Goal: Information Seeking & Learning: Learn about a topic

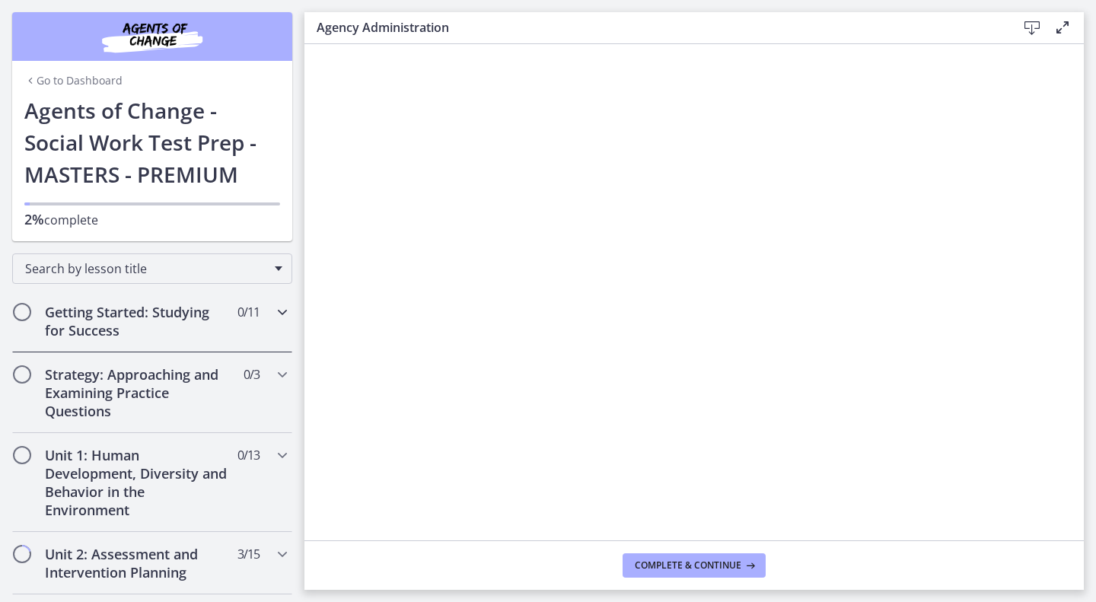
click at [227, 322] on div "Getting Started: Studying for Success 0 / 11 Completed" at bounding box center [152, 321] width 280 height 62
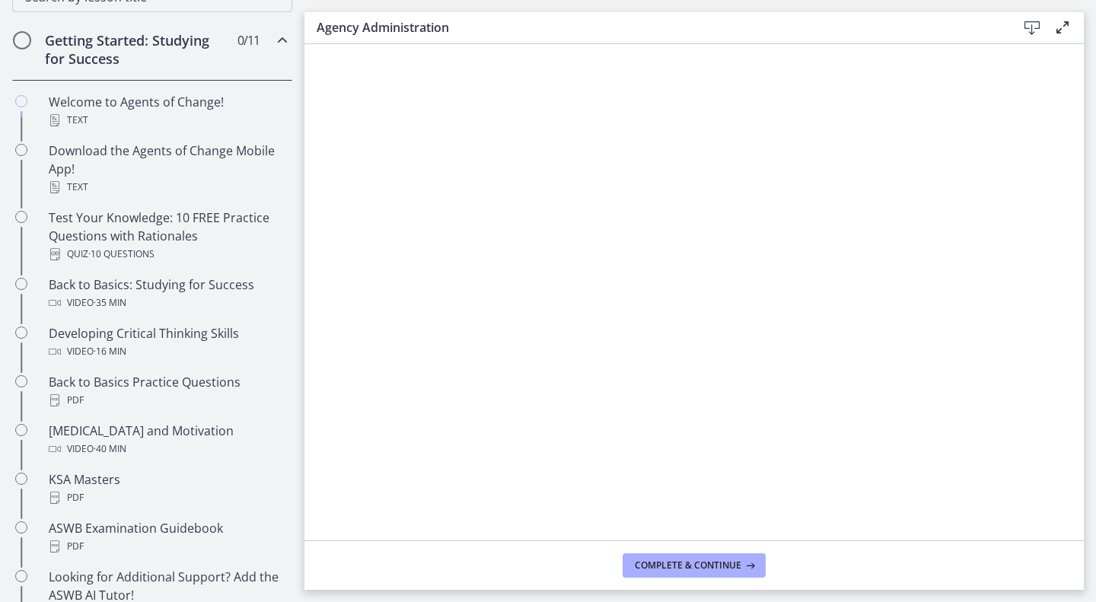
scroll to position [273, 0]
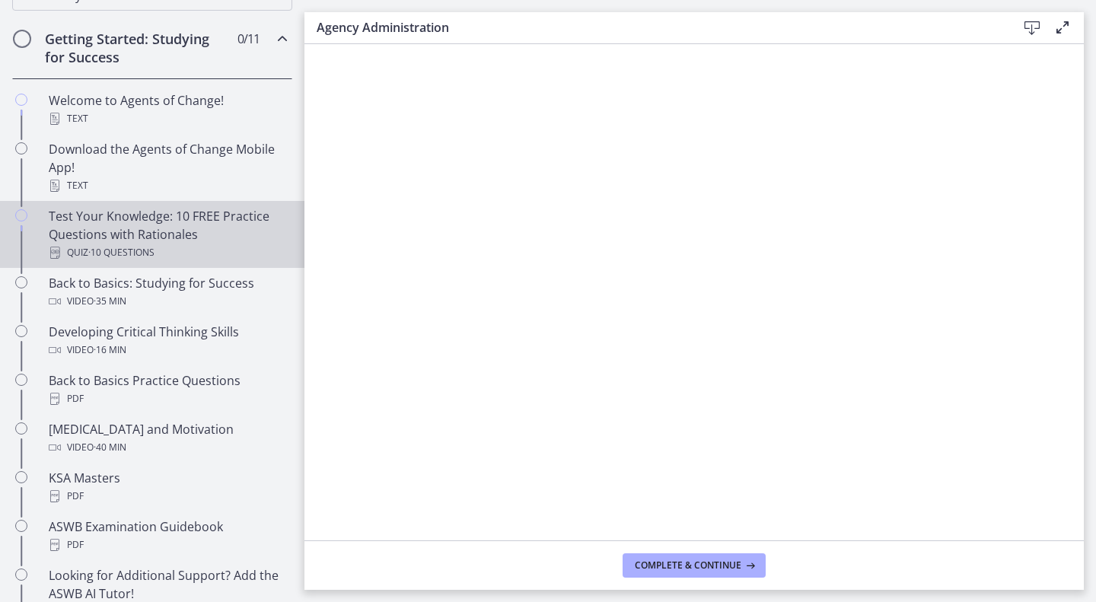
click at [205, 241] on div "Test Your Knowledge: 10 FREE Practice Questions with Rationales Quiz · 10 Quest…" at bounding box center [168, 234] width 238 height 55
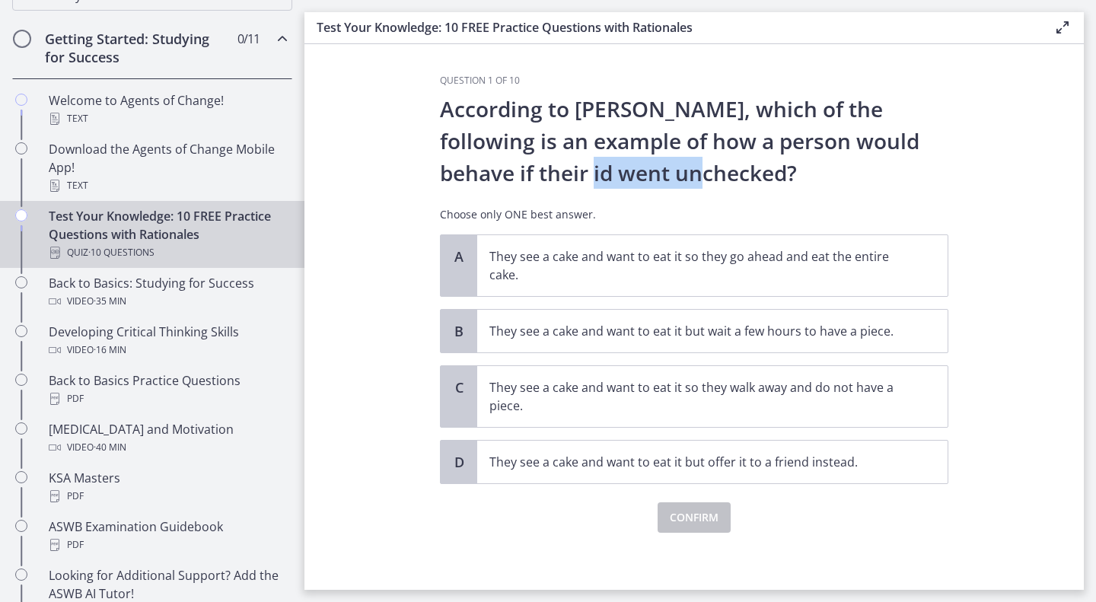
drag, startPoint x: 627, startPoint y: 167, endPoint x: 495, endPoint y: 177, distance: 132.0
click at [495, 177] on p "According to [PERSON_NAME], which of the following is an example of how a perso…" at bounding box center [694, 141] width 509 height 96
copy p "unchecked?"
click at [623, 263] on p "They see a cake and want to eat it so they go ahead and eat the entire cake." at bounding box center [697, 265] width 416 height 37
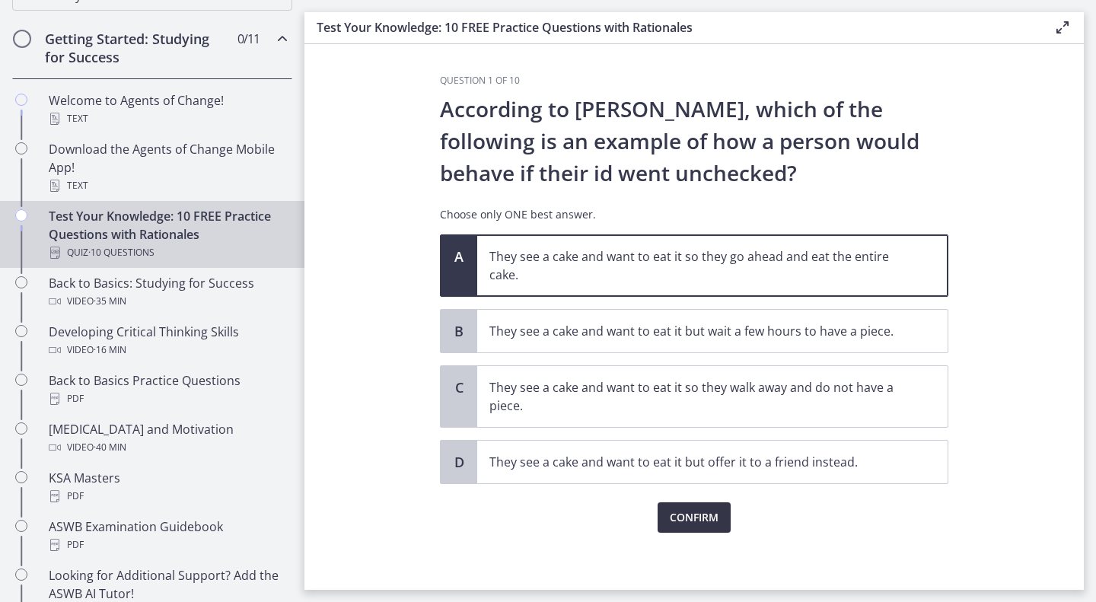
click at [691, 516] on span "Confirm" at bounding box center [694, 518] width 49 height 18
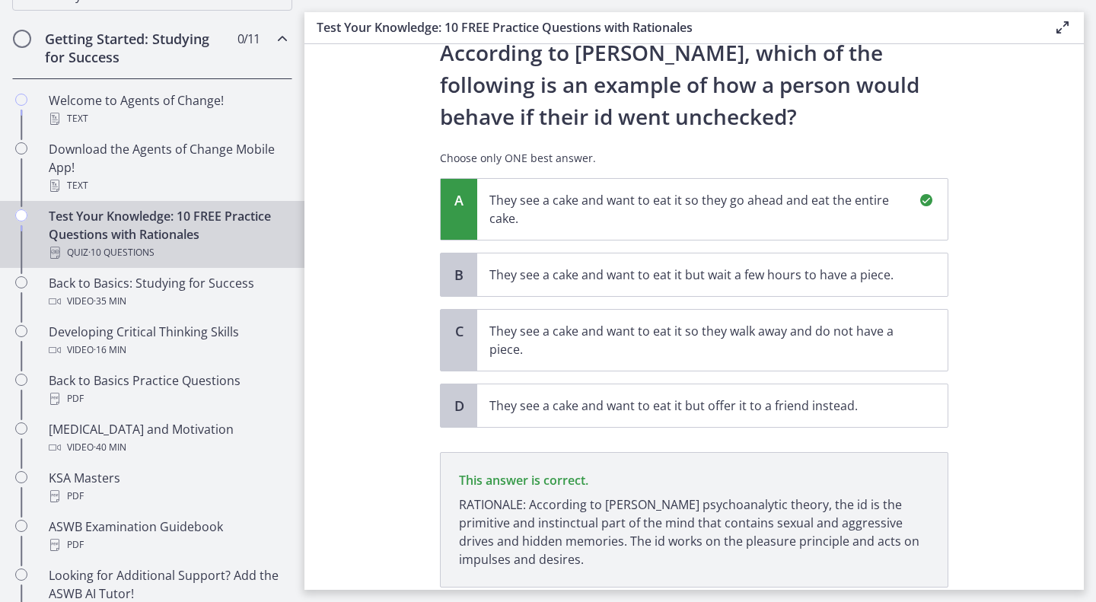
scroll to position [164, 0]
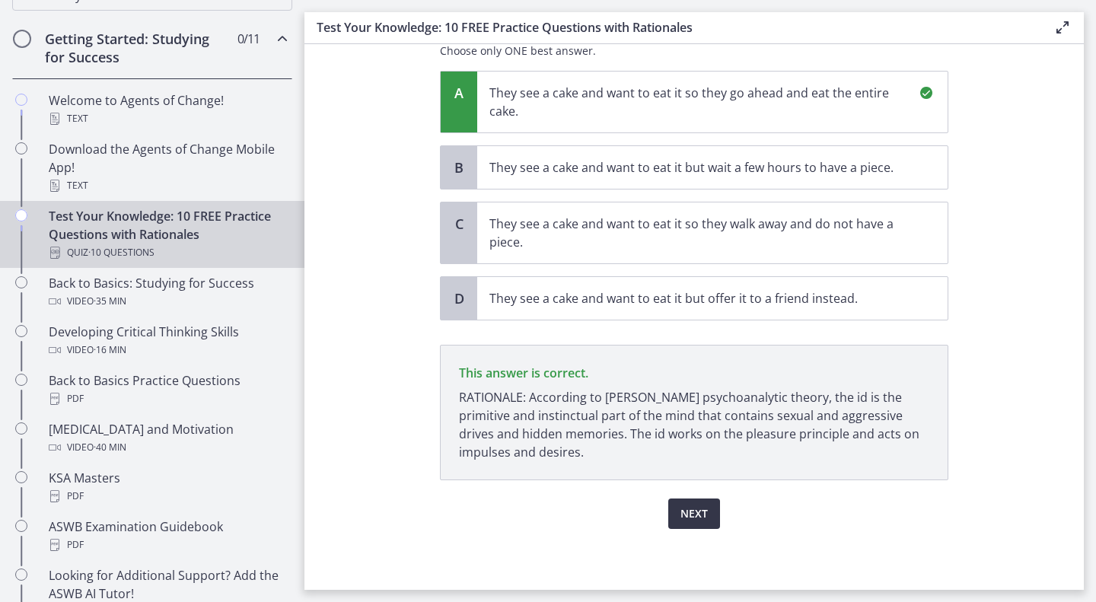
click at [693, 506] on span "Next" at bounding box center [694, 514] width 27 height 18
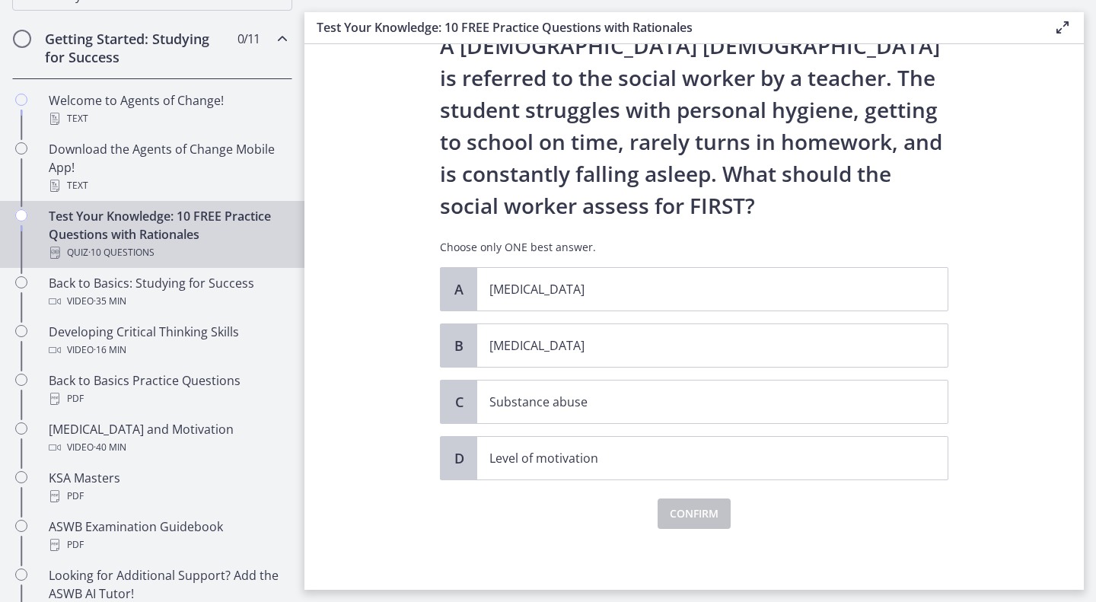
scroll to position [0, 0]
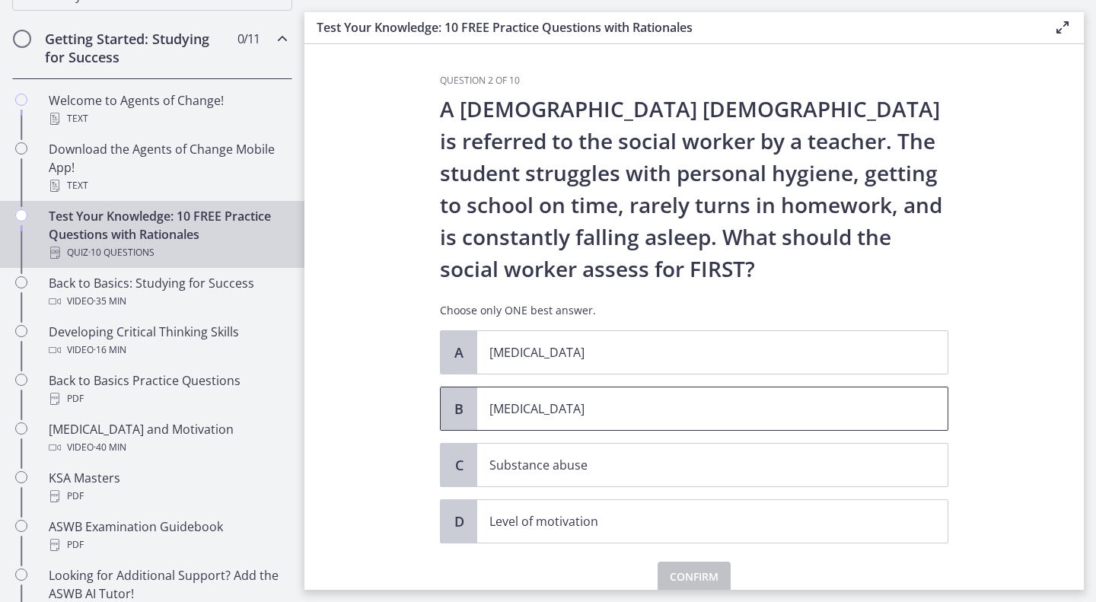
click at [581, 416] on p "[MEDICAL_DATA]" at bounding box center [697, 409] width 416 height 18
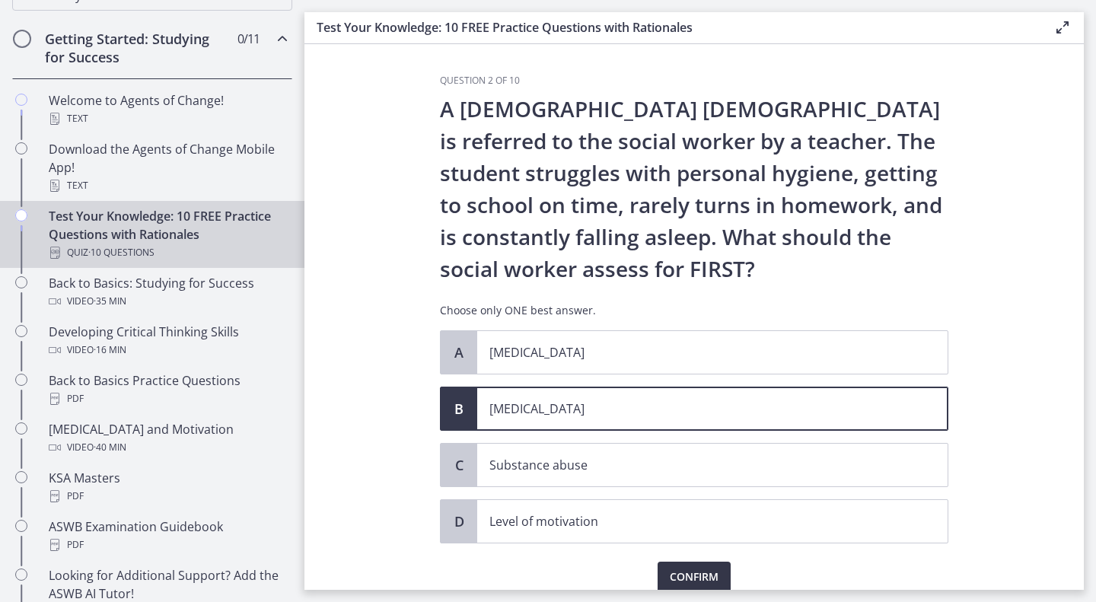
click at [685, 571] on span "Confirm" at bounding box center [694, 577] width 49 height 18
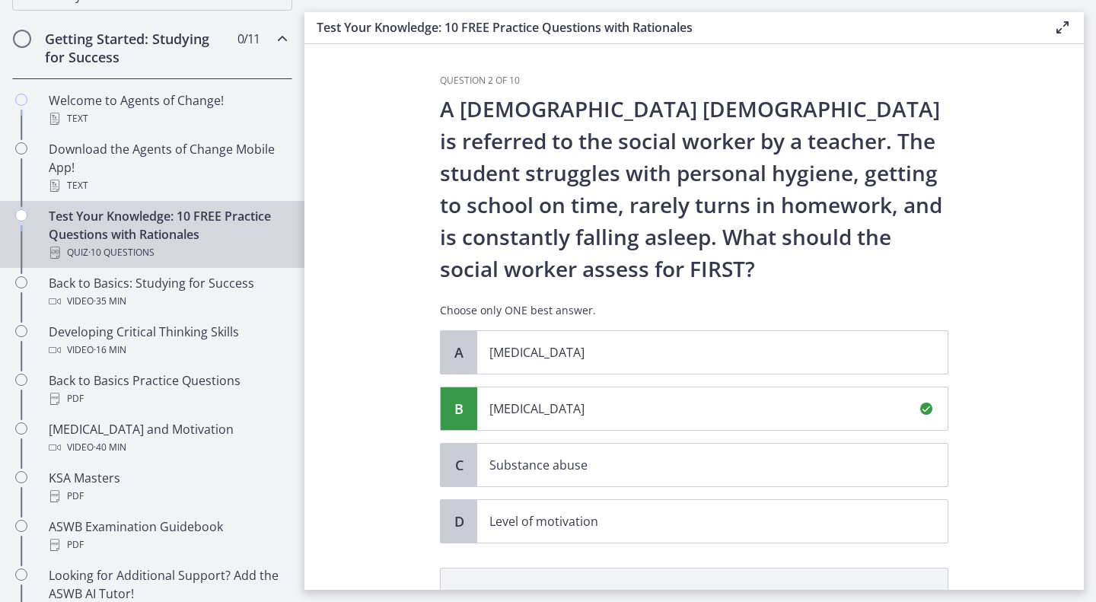
scroll to position [241, 0]
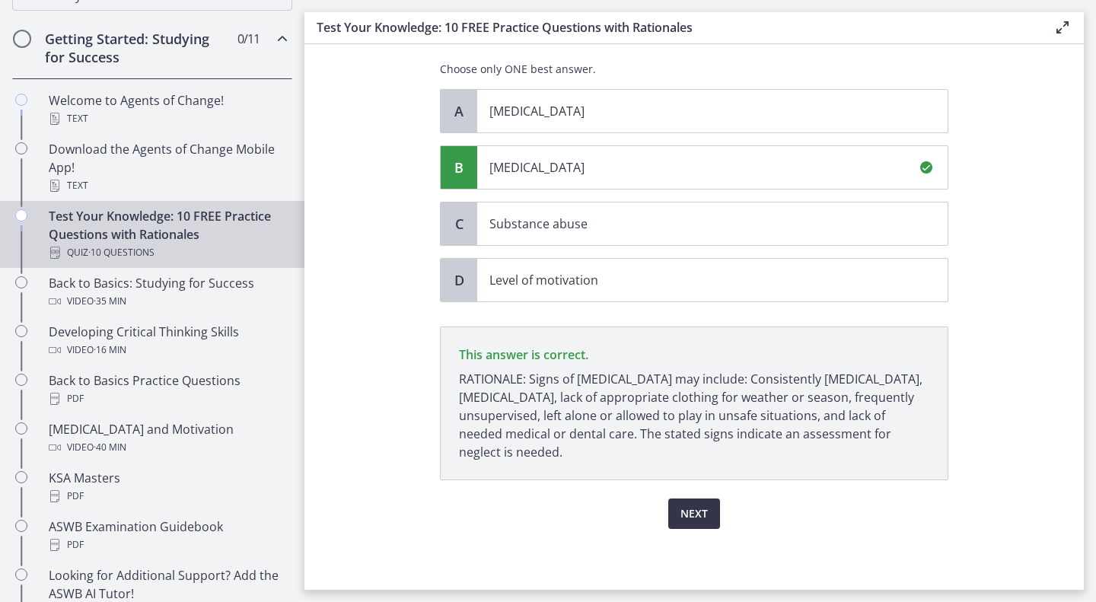
click at [710, 512] on button "Next" at bounding box center [694, 514] width 52 height 30
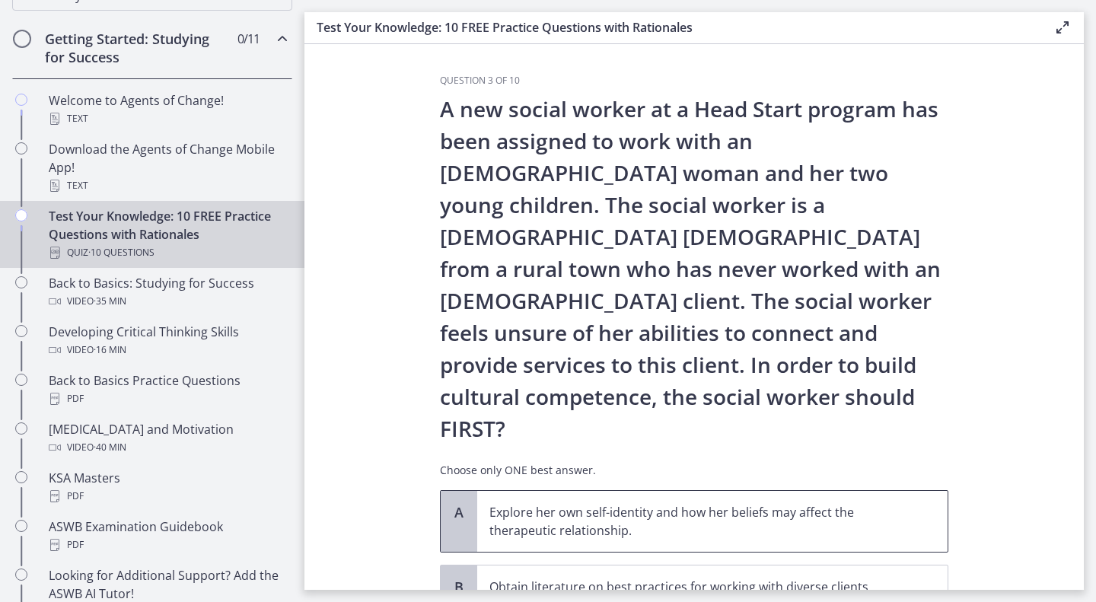
scroll to position [177, 0]
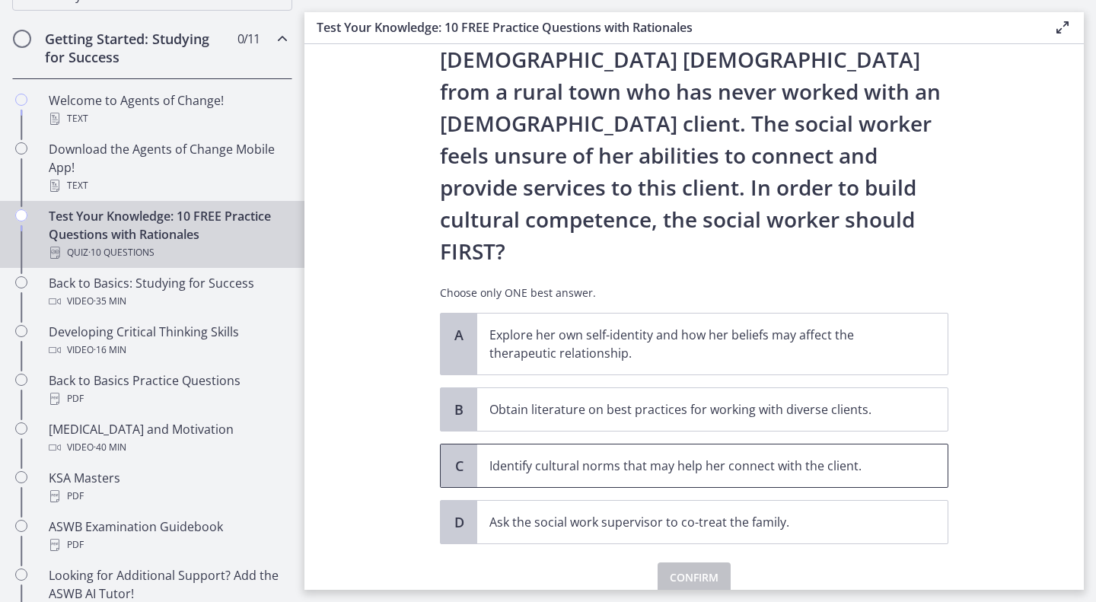
click at [566, 457] on p "Identify cultural norms that may help her connect with the client." at bounding box center [697, 466] width 416 height 18
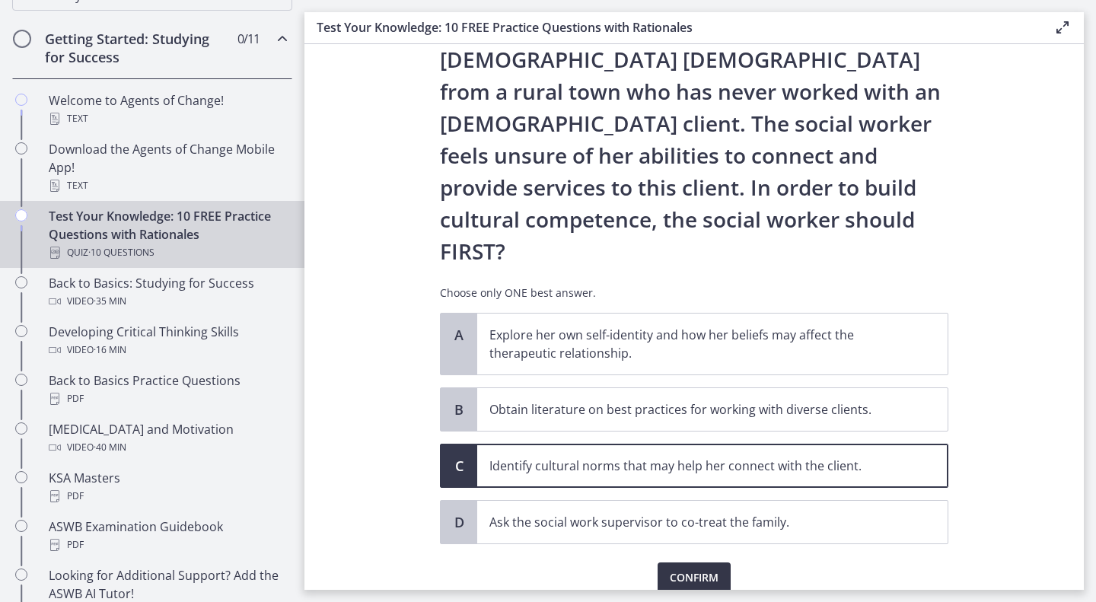
click at [697, 569] on span "Confirm" at bounding box center [694, 578] width 49 height 18
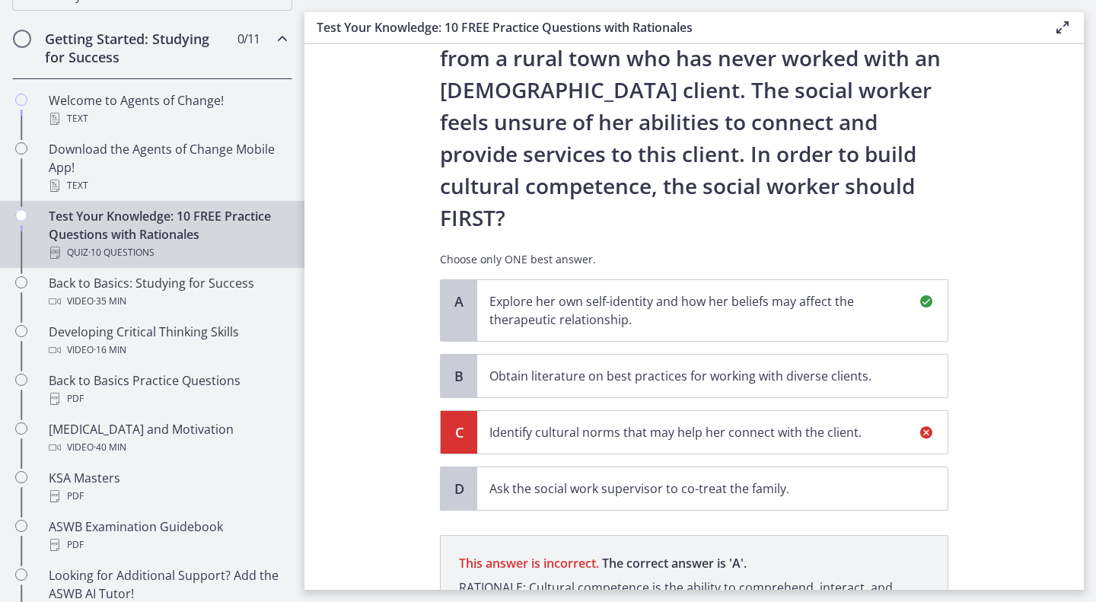
scroll to position [200, 0]
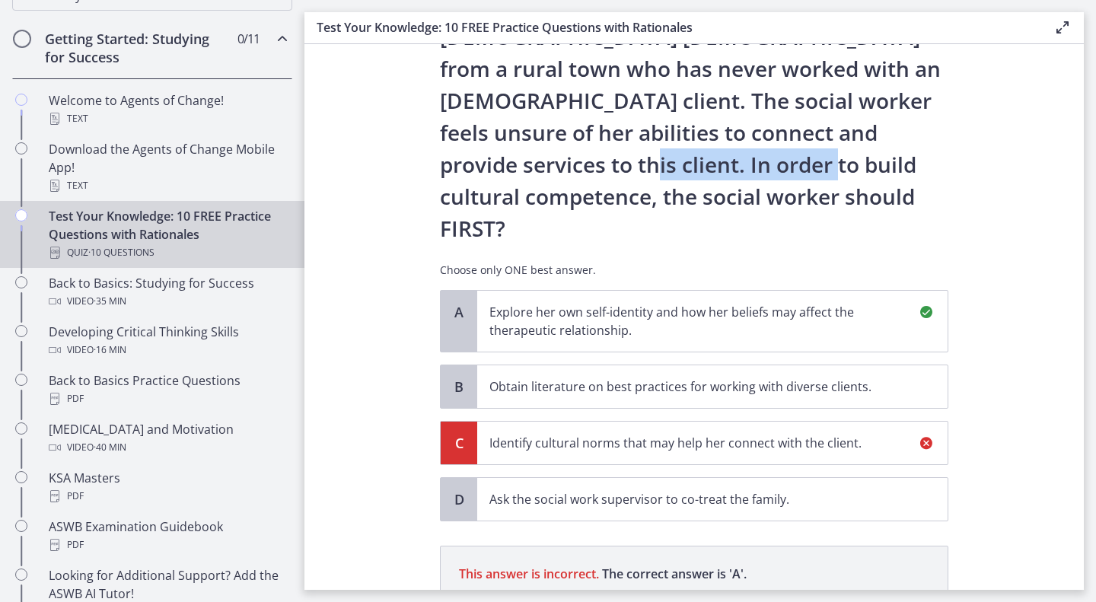
drag, startPoint x: 675, startPoint y: 135, endPoint x: 892, endPoint y: 145, distance: 217.2
click at [892, 145] on p "A new social worker at a Head Start program has been assigned to work with an […" at bounding box center [694, 69] width 509 height 352
copy p "cultural competence,"
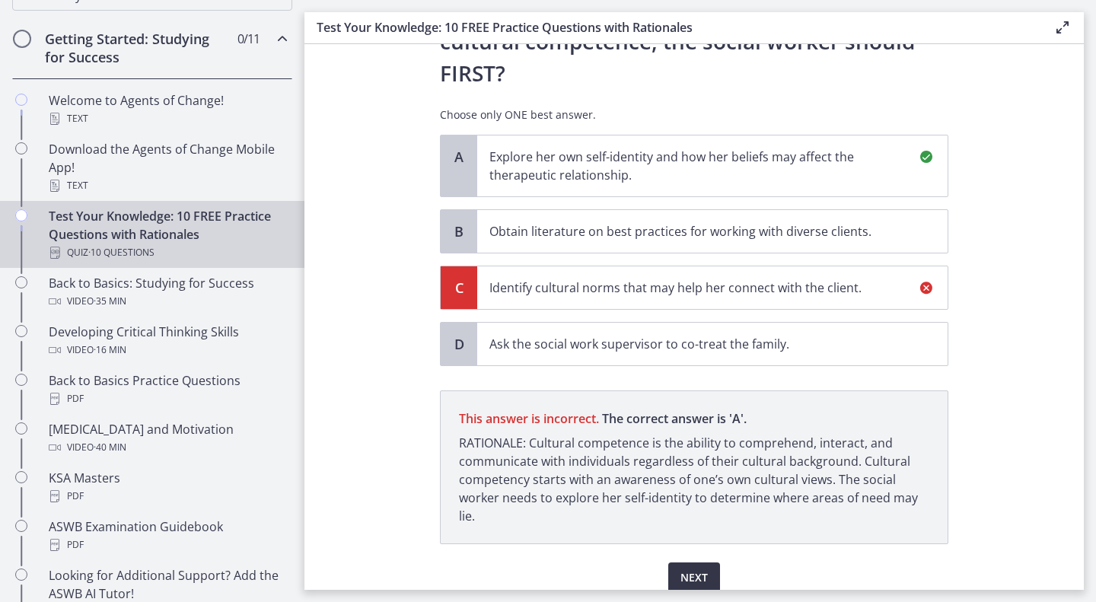
click at [684, 569] on span "Next" at bounding box center [694, 578] width 27 height 18
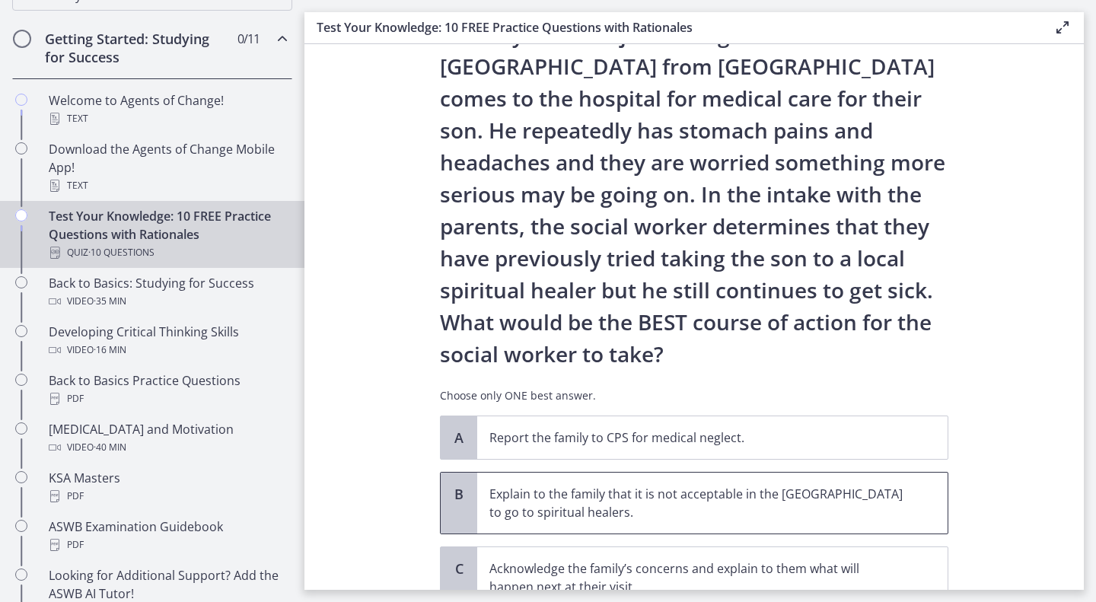
scroll to position [65, 0]
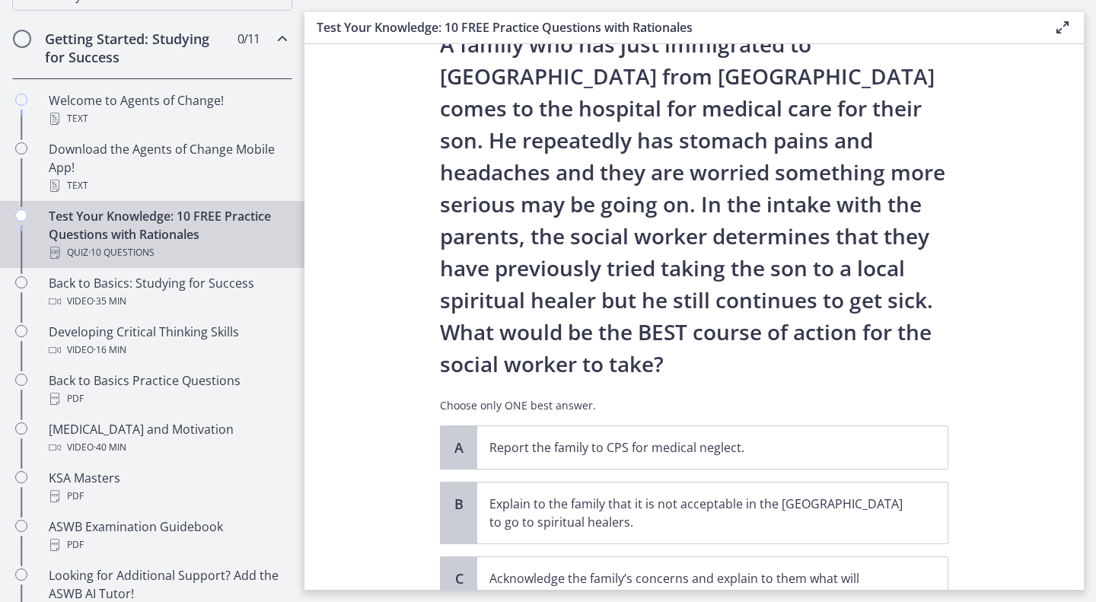
click at [727, 158] on p "A family who has just immigrated to [GEOGRAPHIC_DATA] from [GEOGRAPHIC_DATA] co…" at bounding box center [694, 204] width 509 height 352
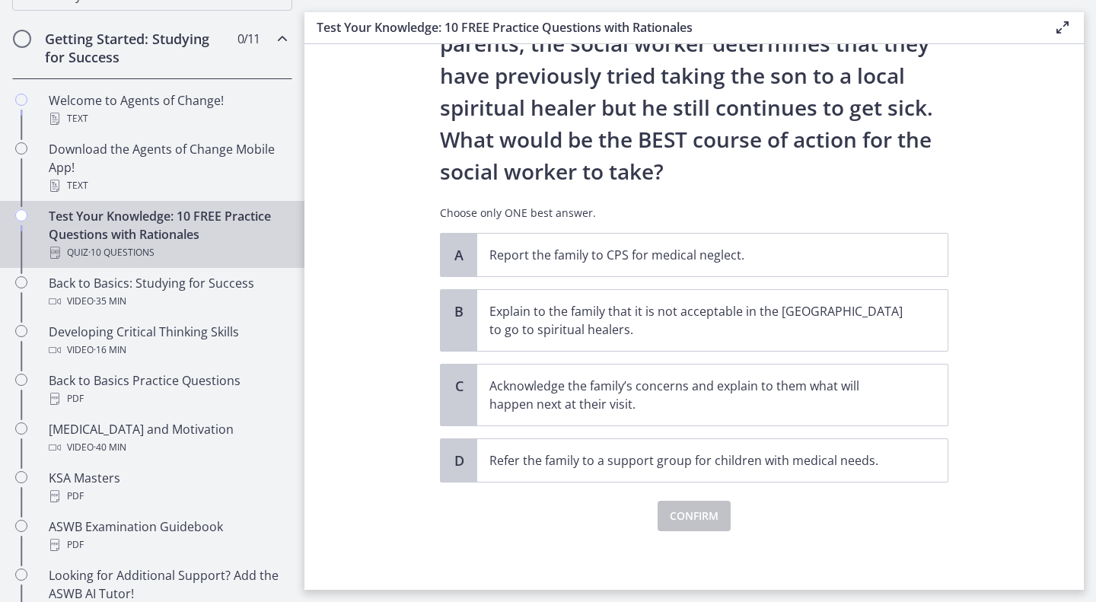
scroll to position [260, 0]
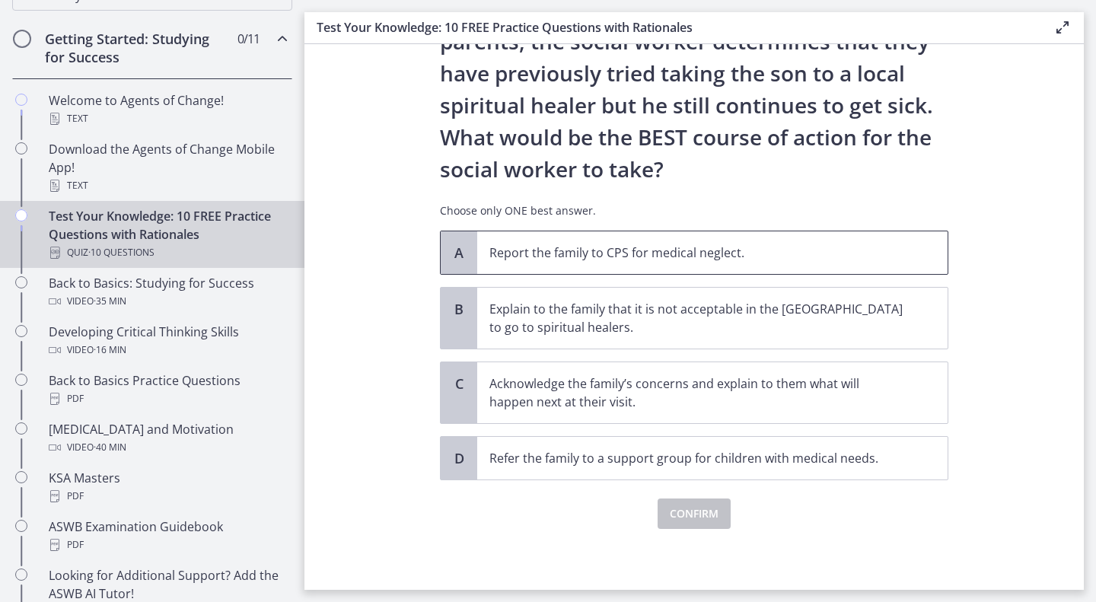
click at [628, 231] on span "Report the family to CPS for medical neglect." at bounding box center [712, 252] width 470 height 43
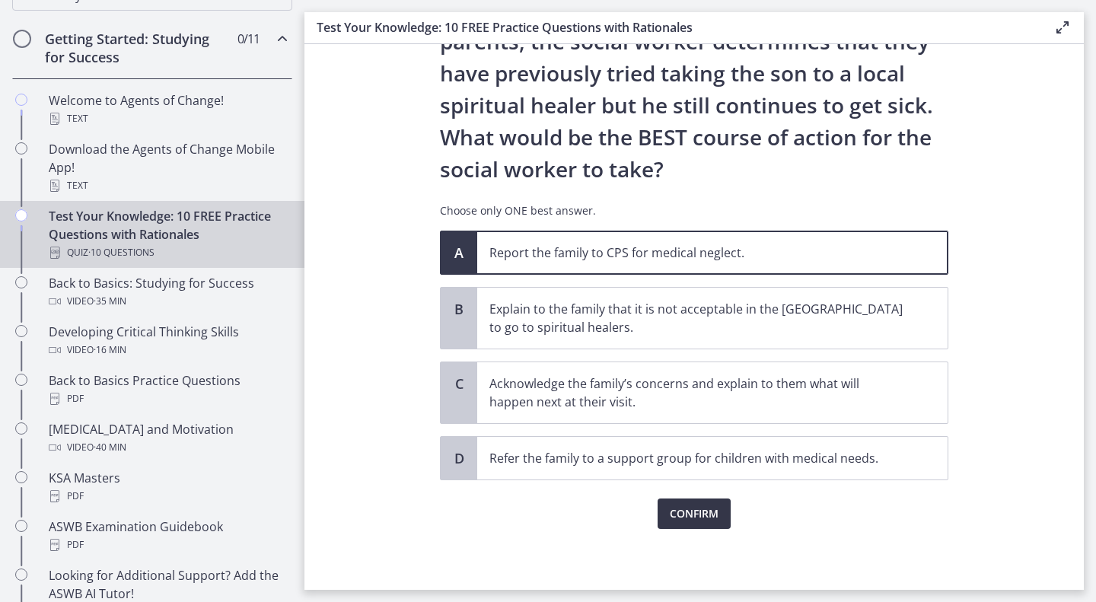
click at [687, 509] on span "Confirm" at bounding box center [694, 514] width 49 height 18
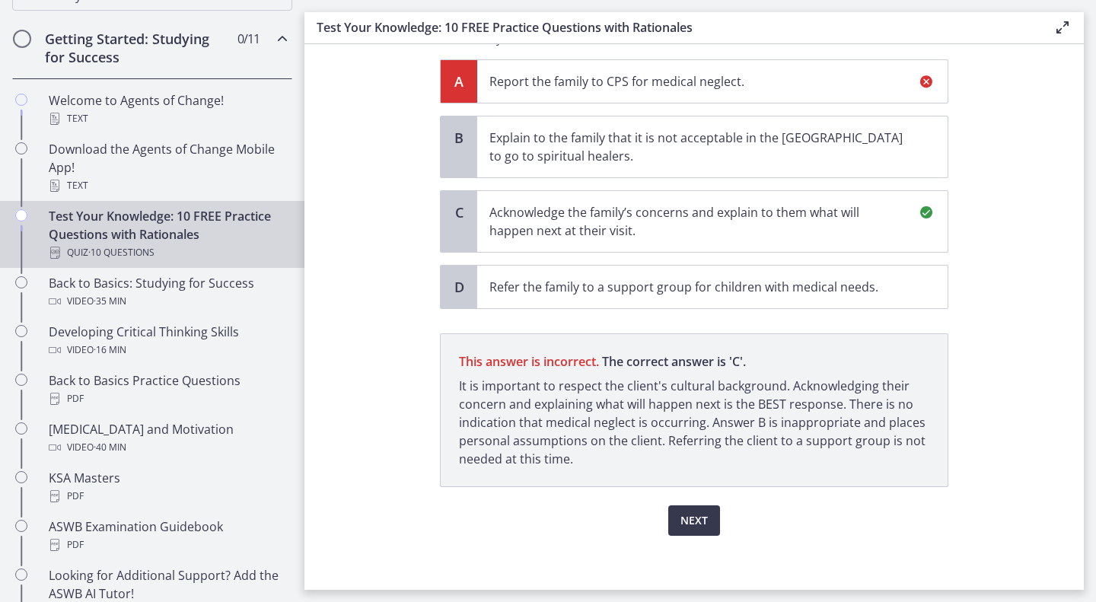
scroll to position [438, 0]
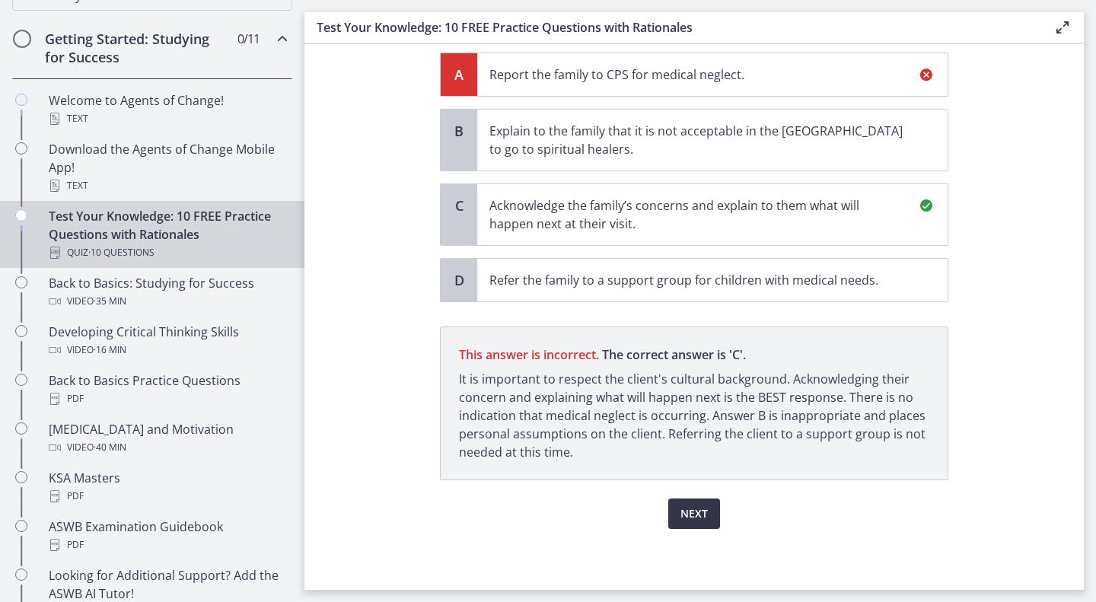
click at [700, 504] on button "Next" at bounding box center [694, 514] width 52 height 30
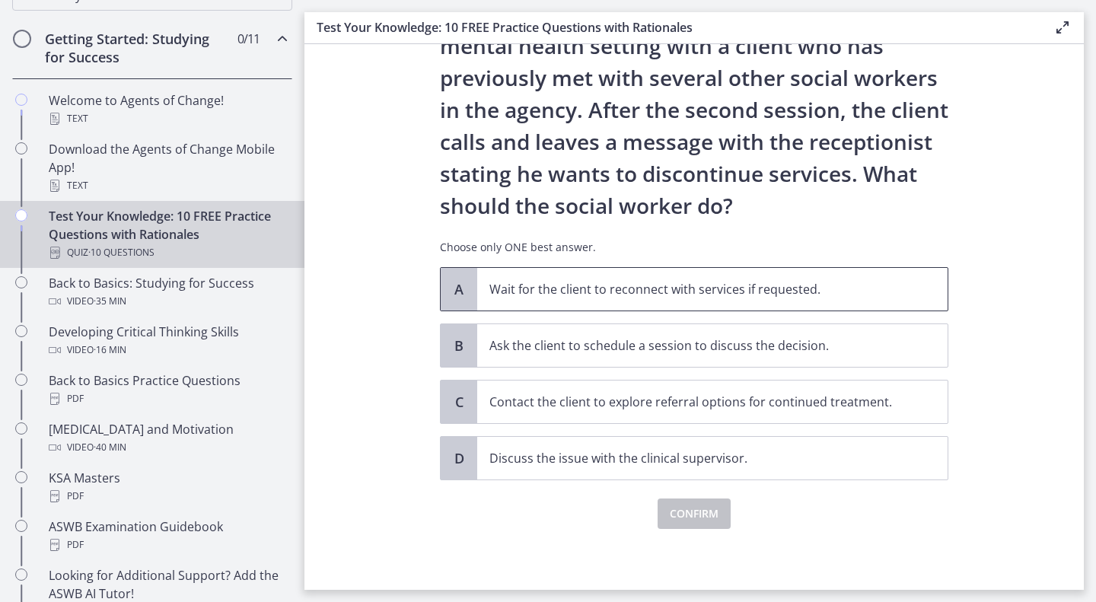
scroll to position [0, 0]
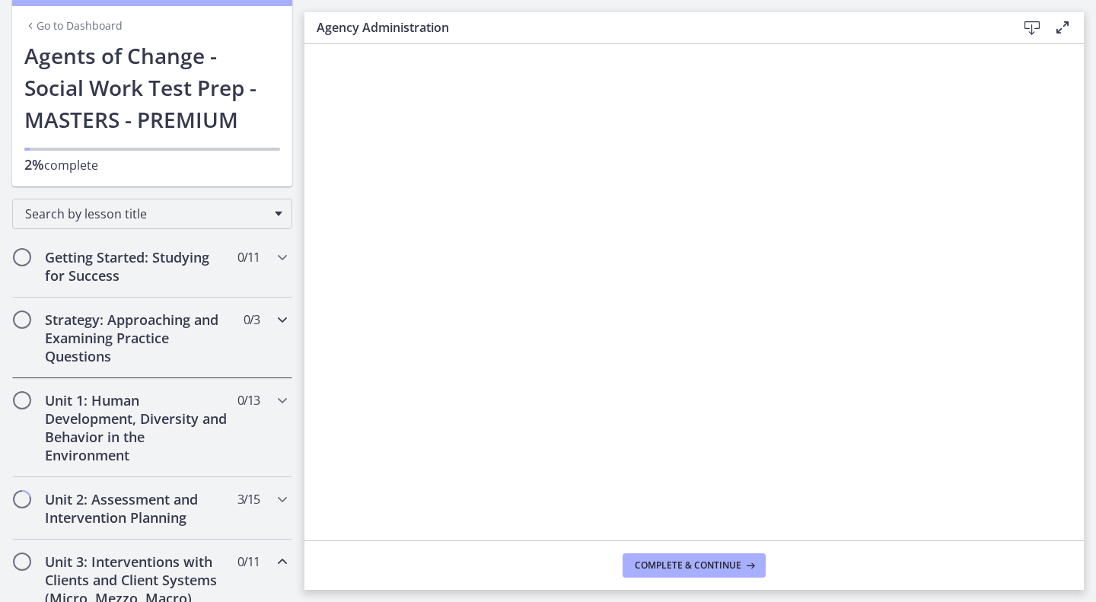
scroll to position [117, 0]
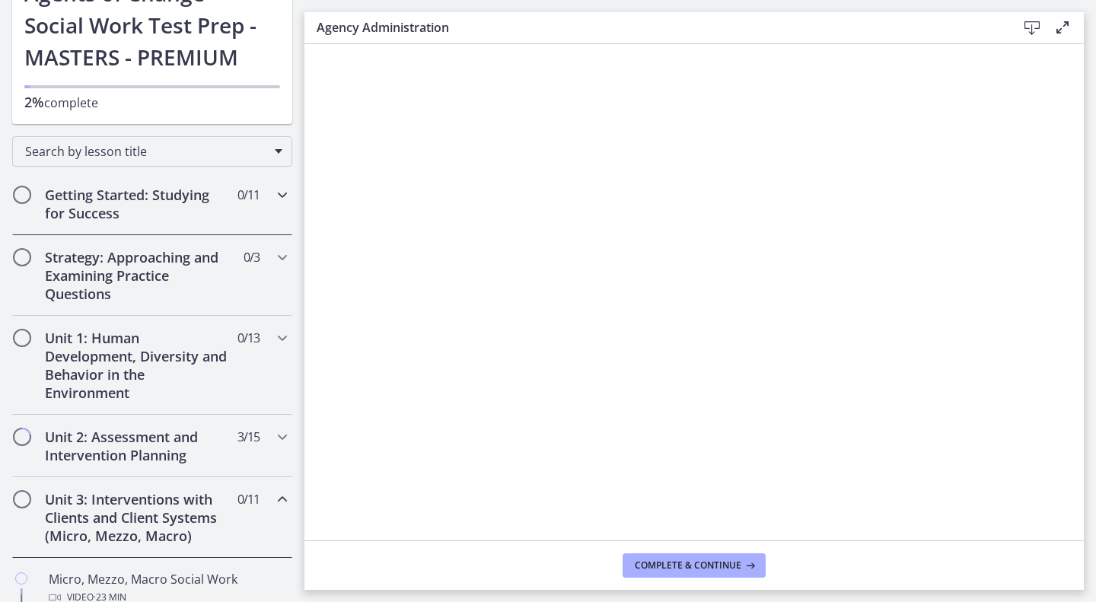
click at [218, 187] on h2 "Getting Started: Studying for Success" at bounding box center [138, 204] width 186 height 37
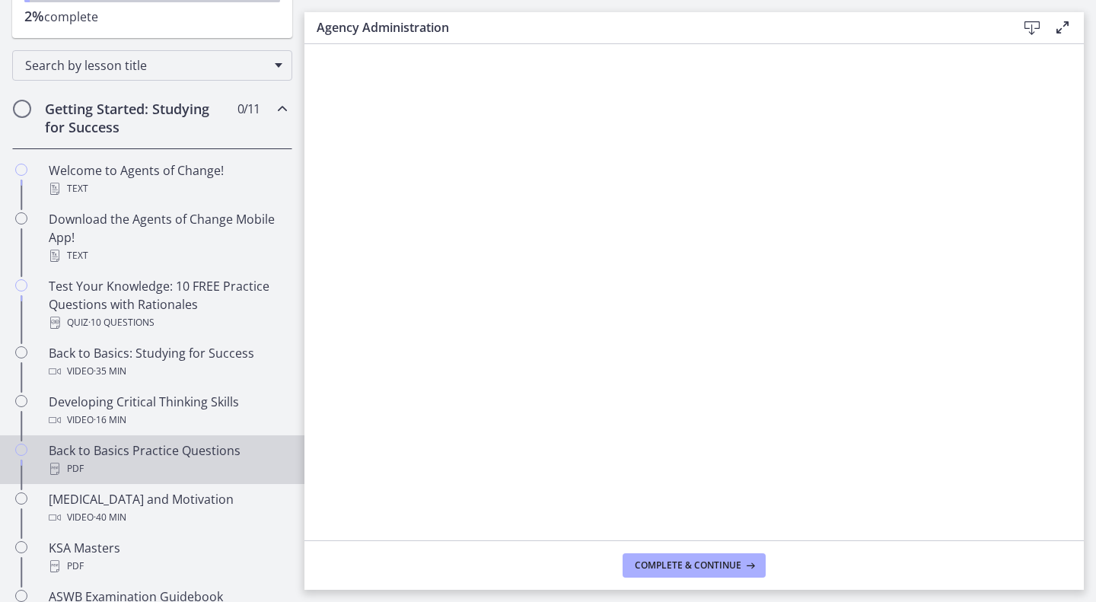
scroll to position [208, 0]
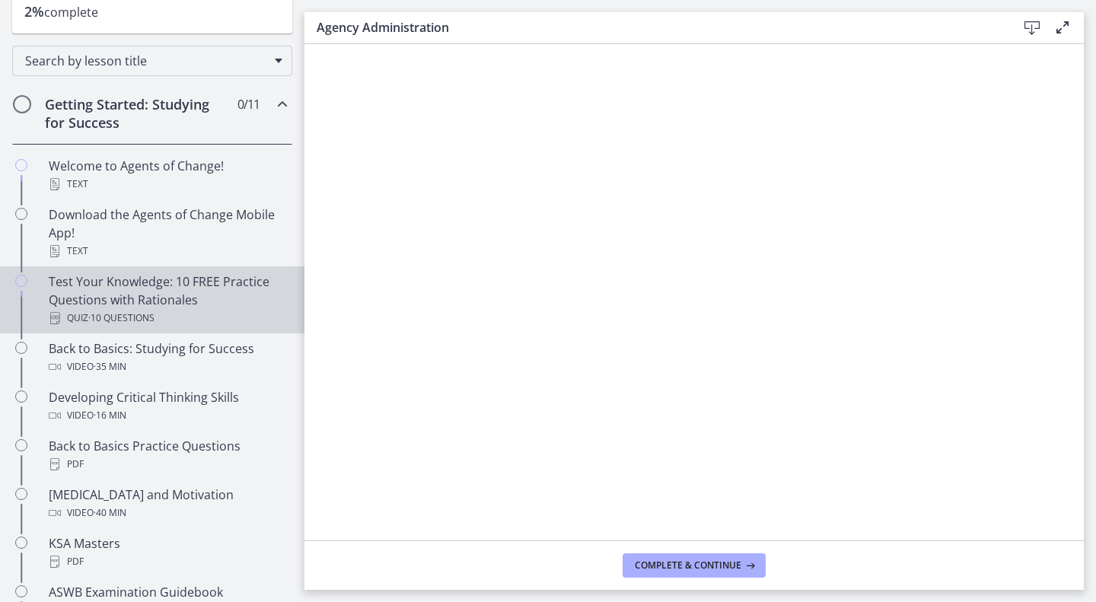
click at [209, 306] on div "Test Your Knowledge: 10 FREE Practice Questions with Rationales Quiz · 10 Quest…" at bounding box center [168, 300] width 238 height 55
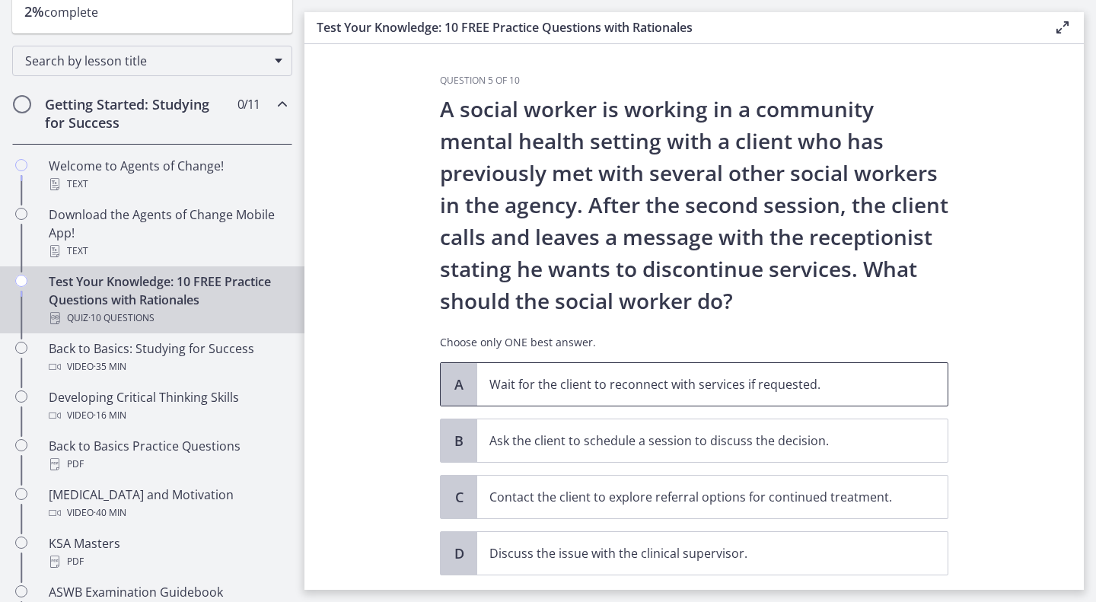
scroll to position [95, 0]
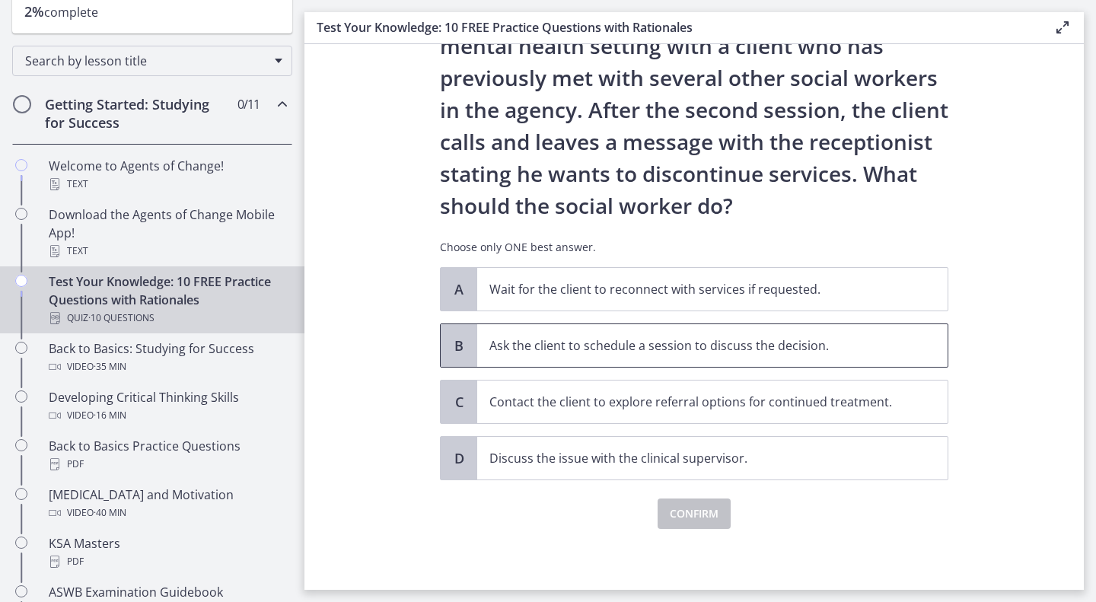
click at [523, 352] on p "Ask the client to schedule a session to discuss the decision." at bounding box center [697, 345] width 416 height 18
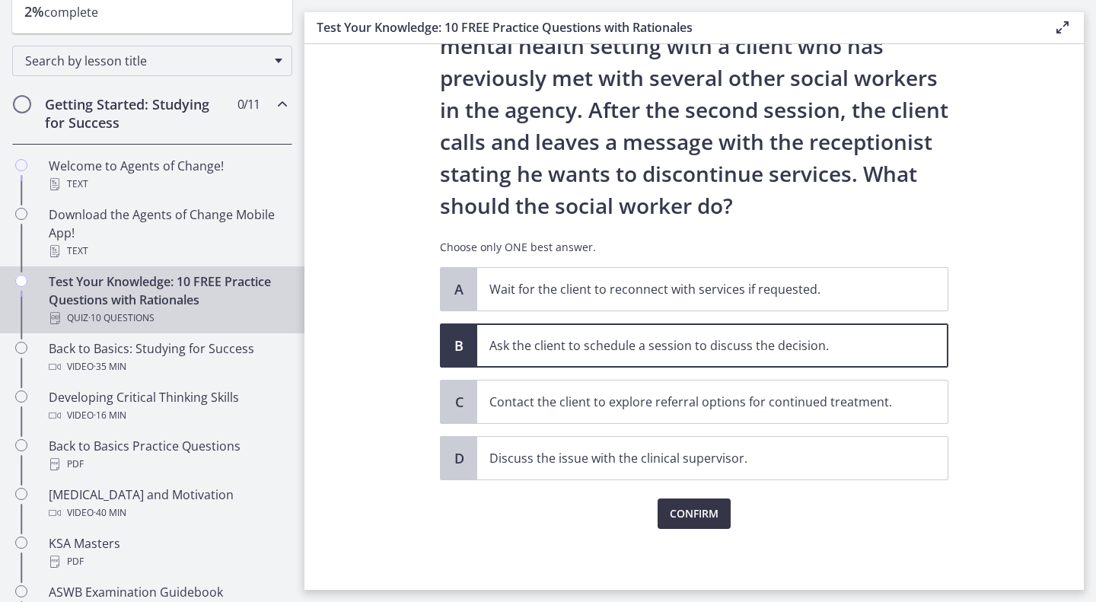
click at [703, 510] on span "Confirm" at bounding box center [694, 514] width 49 height 18
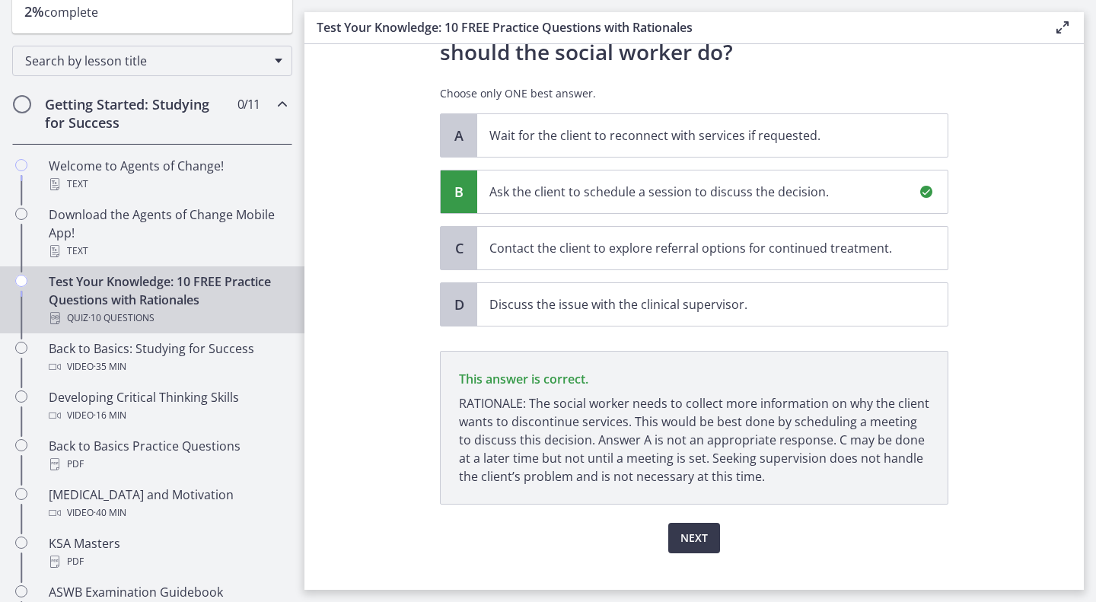
scroll to position [226, 0]
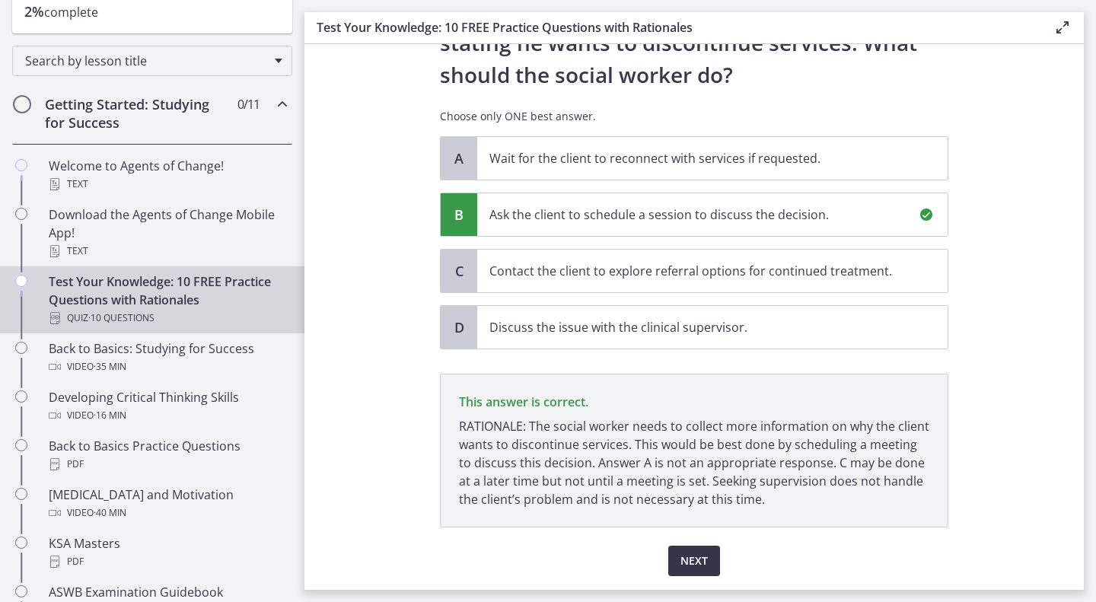
click at [681, 559] on span "Next" at bounding box center [694, 561] width 27 height 18
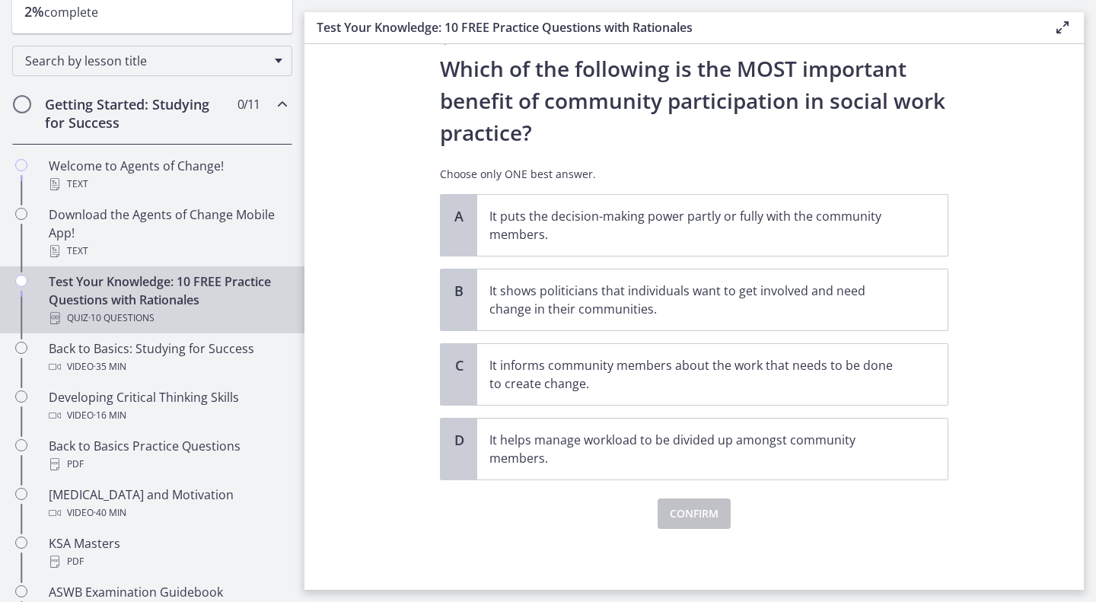
scroll to position [0, 0]
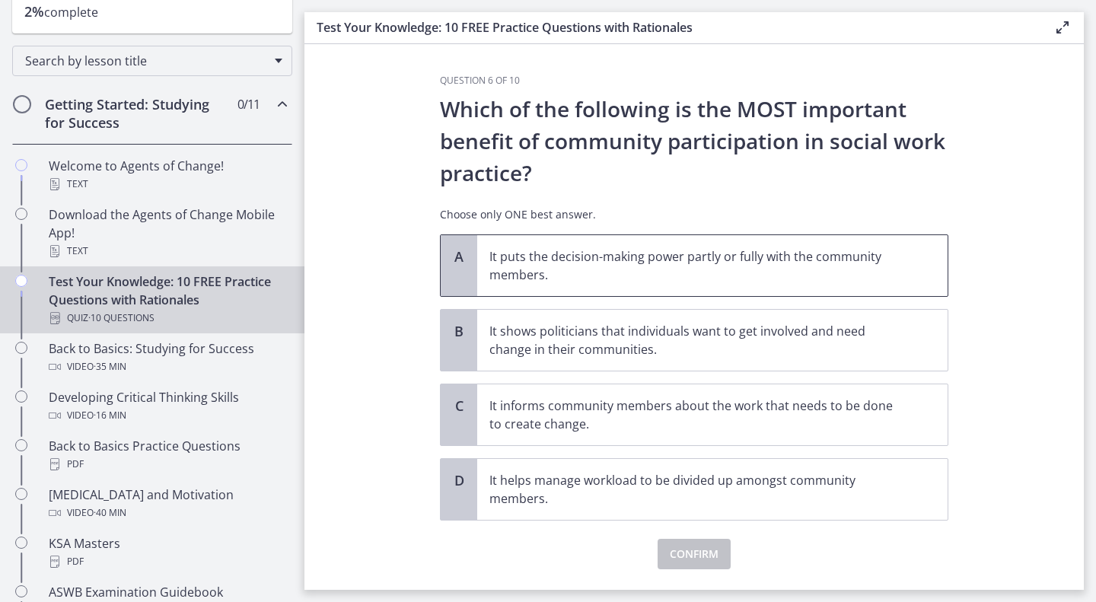
click at [630, 271] on p "It puts the decision-making power partly or fully with the community members." at bounding box center [697, 265] width 416 height 37
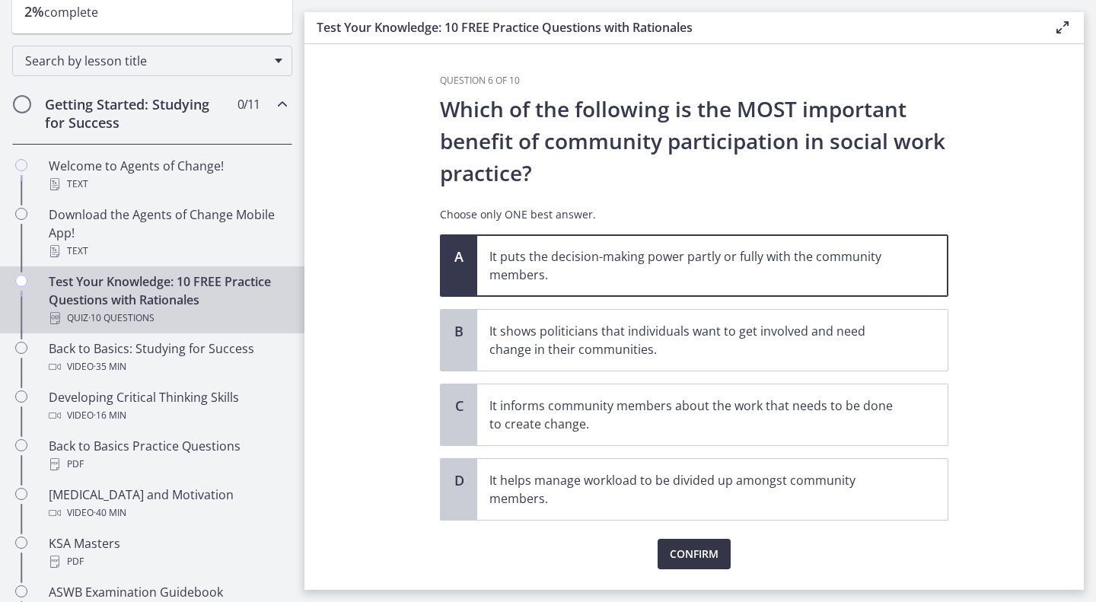
click at [698, 555] on span "Confirm" at bounding box center [694, 554] width 49 height 18
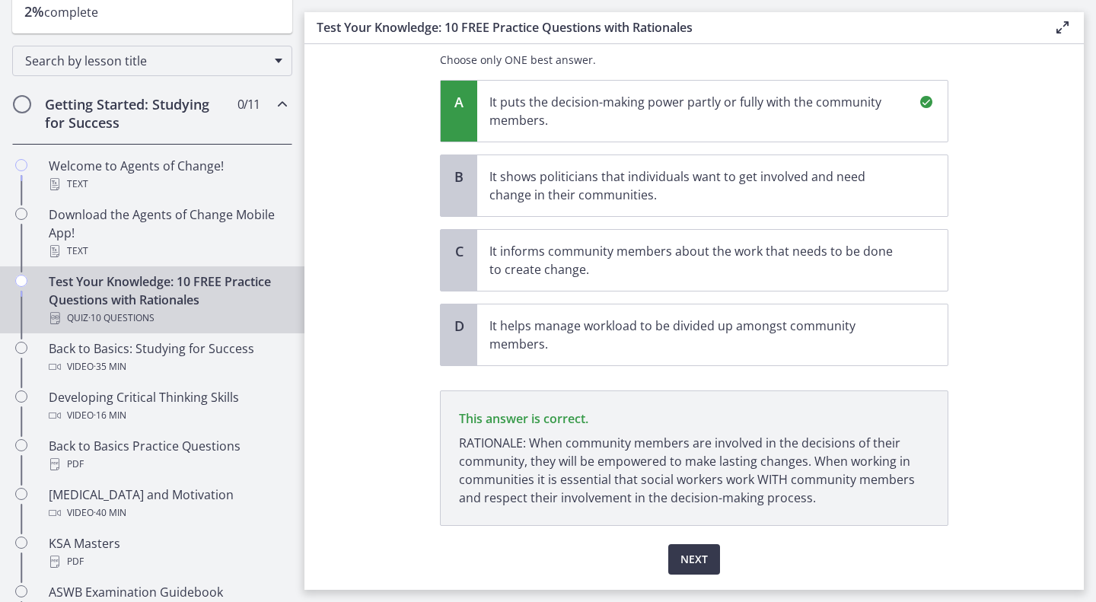
scroll to position [200, 0]
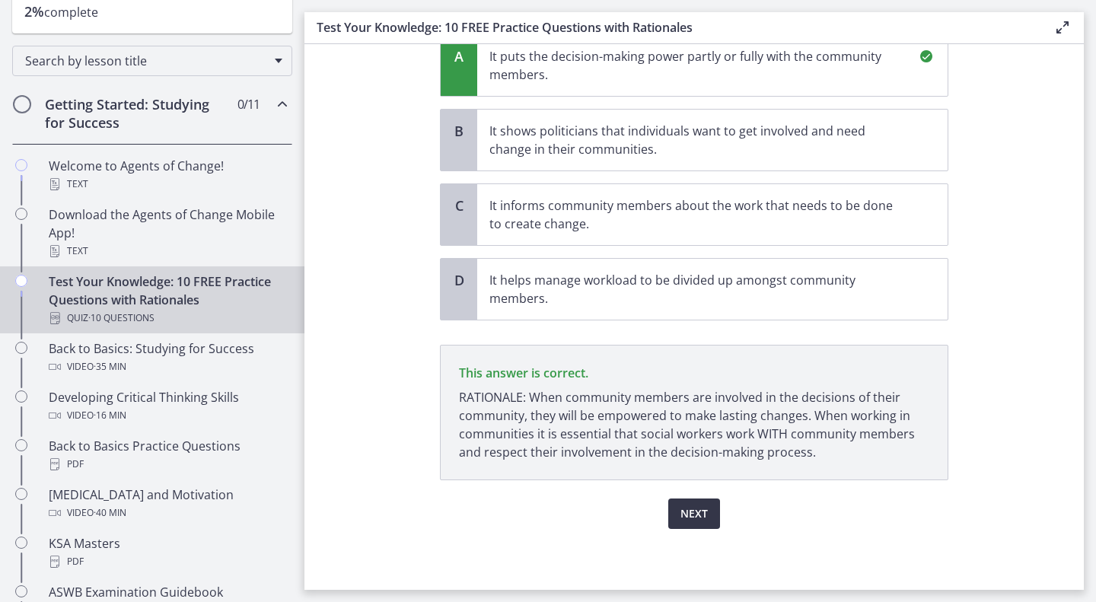
click at [681, 506] on span "Next" at bounding box center [694, 514] width 27 height 18
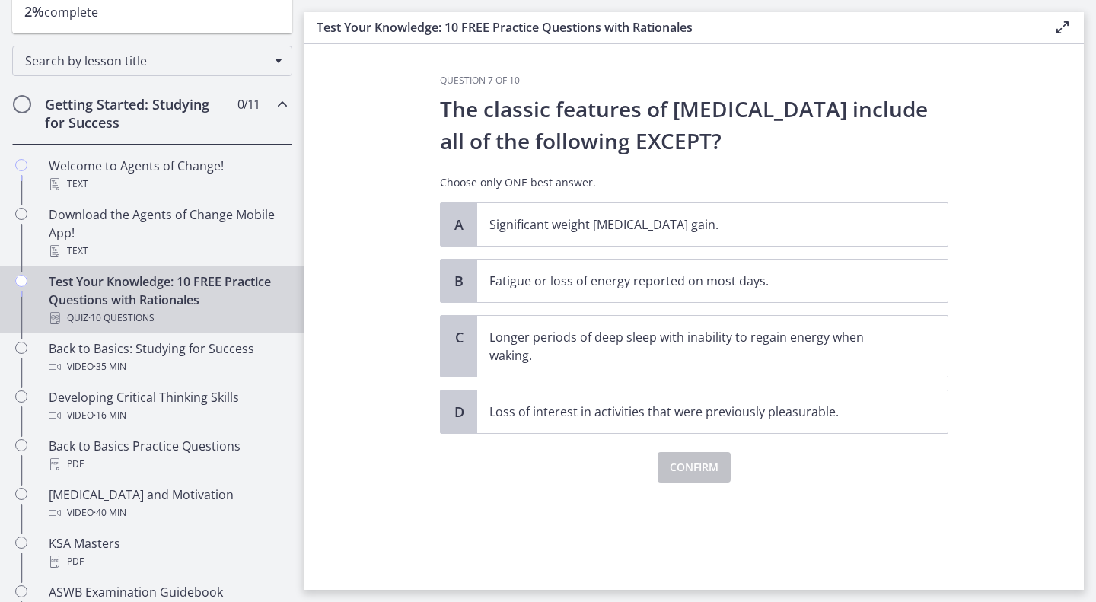
scroll to position [0, 0]
click at [748, 379] on div "A Significant weight [MEDICAL_DATA] gain. B Fatigue or loss of energy reported …" at bounding box center [694, 317] width 509 height 231
click at [732, 368] on span "Longer periods of deep sleep with inability to regain energy when waking." at bounding box center [712, 346] width 470 height 61
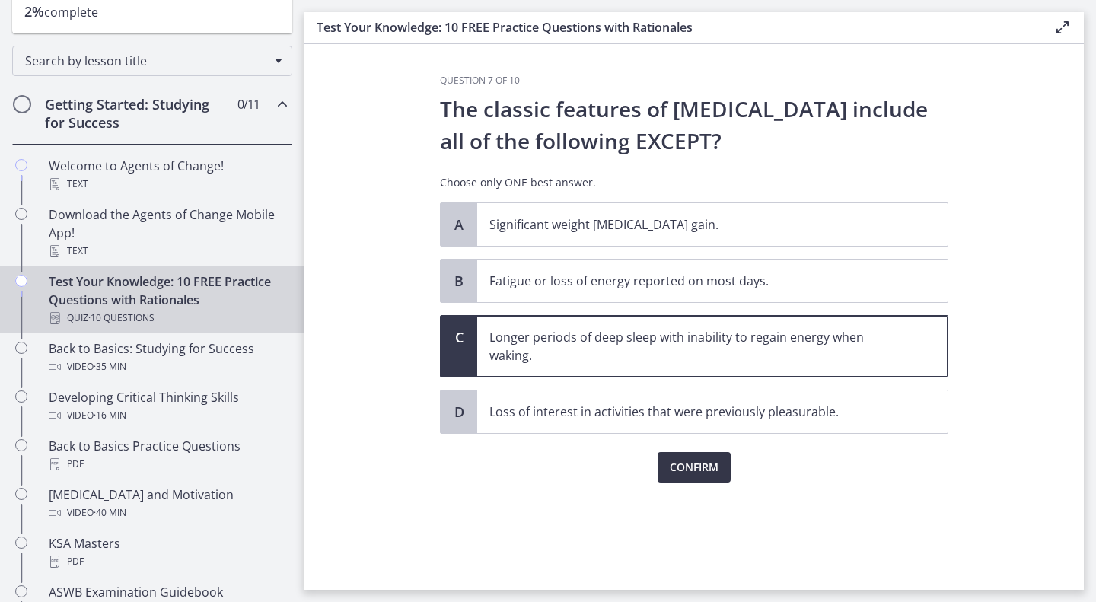
click at [710, 467] on span "Confirm" at bounding box center [694, 467] width 49 height 18
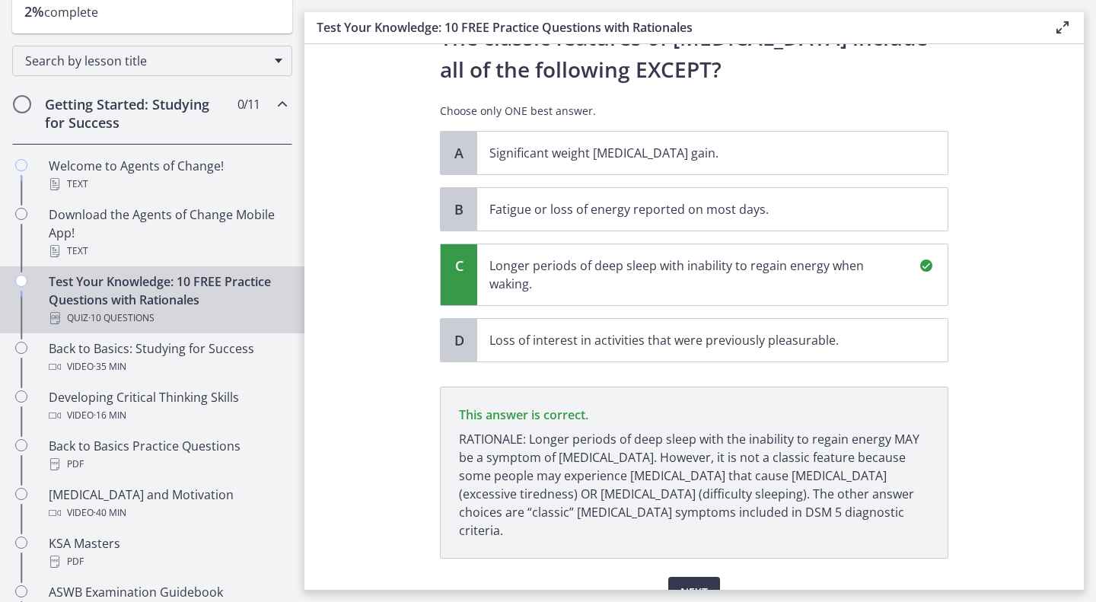
scroll to position [132, 0]
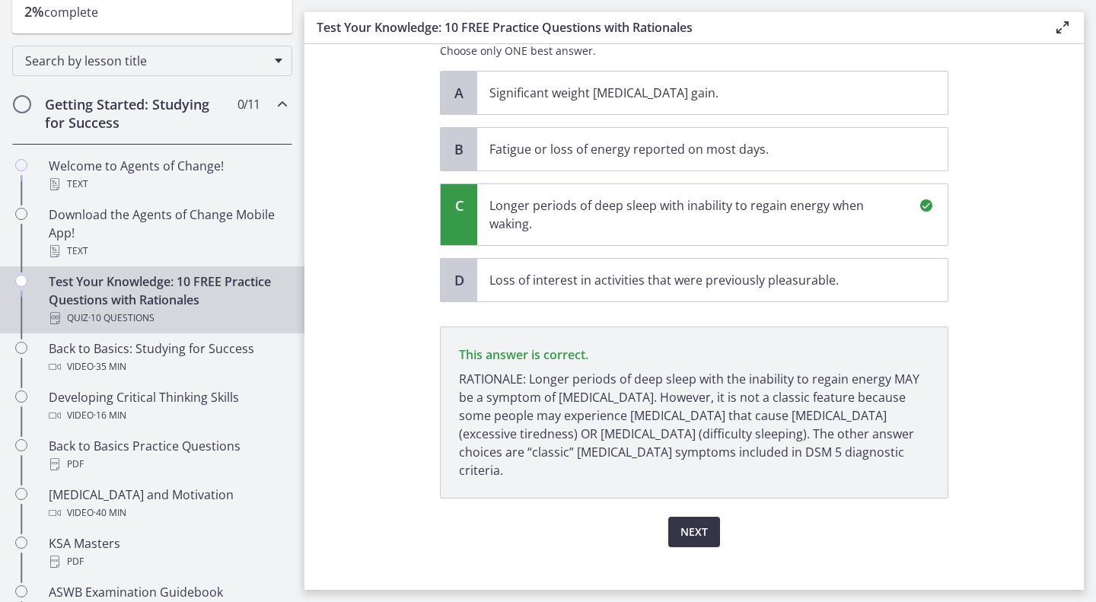
click at [709, 517] on button "Next" at bounding box center [694, 532] width 52 height 30
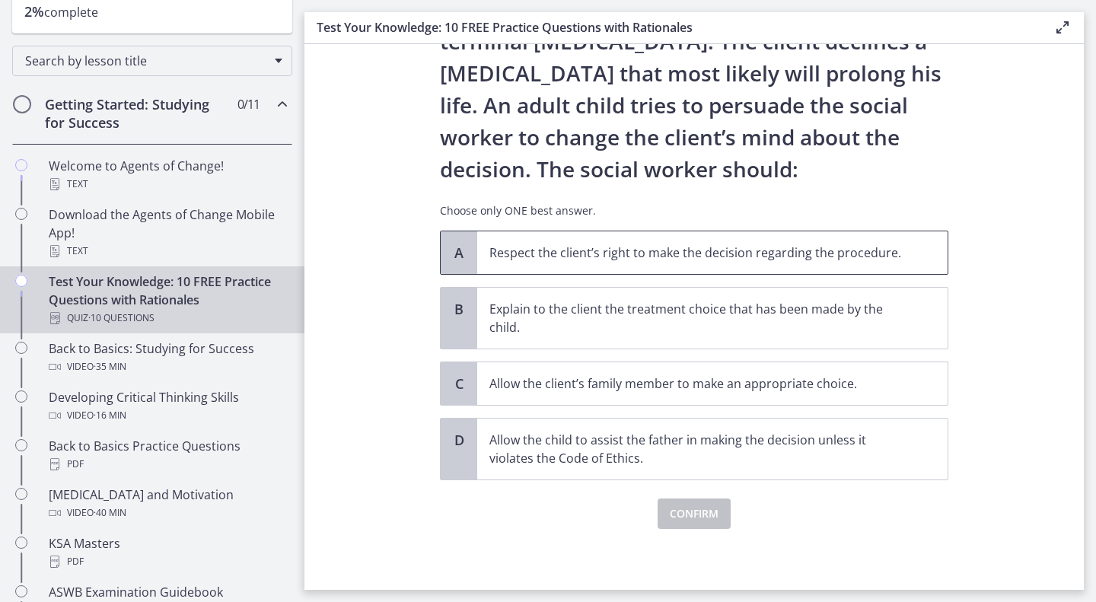
click at [729, 248] on p "Respect the client’s right to make the decision regarding the procedure." at bounding box center [697, 253] width 416 height 18
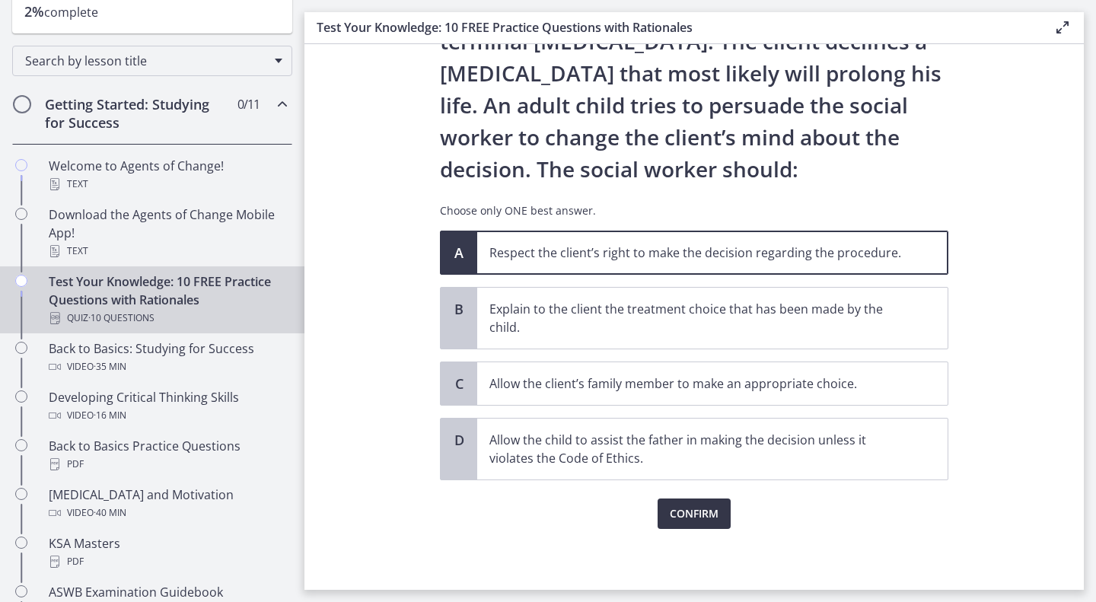
click at [690, 515] on span "Confirm" at bounding box center [694, 514] width 49 height 18
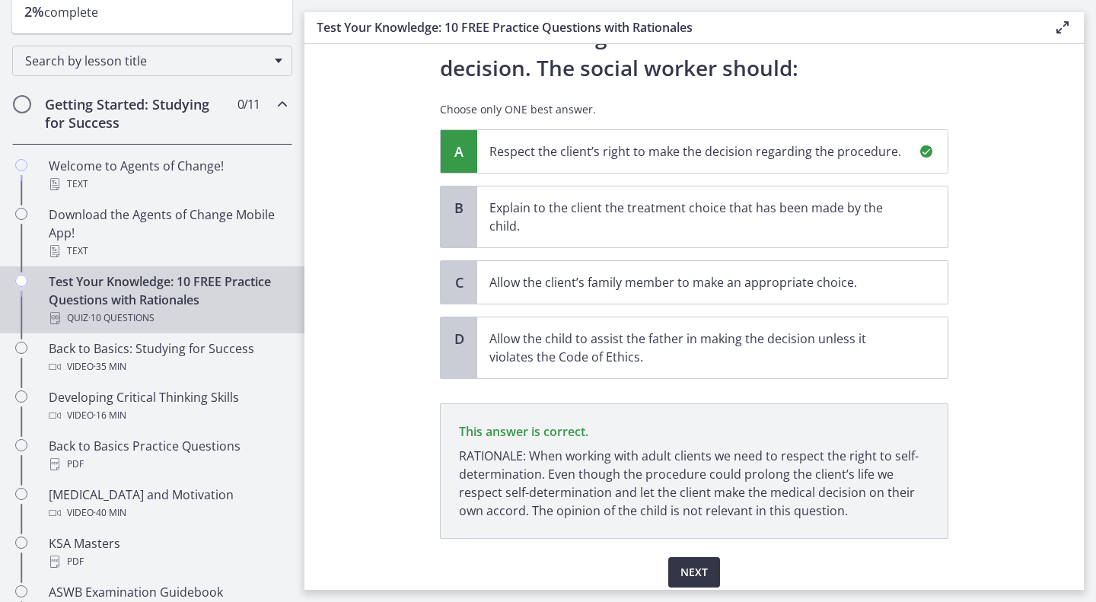
scroll to position [292, 0]
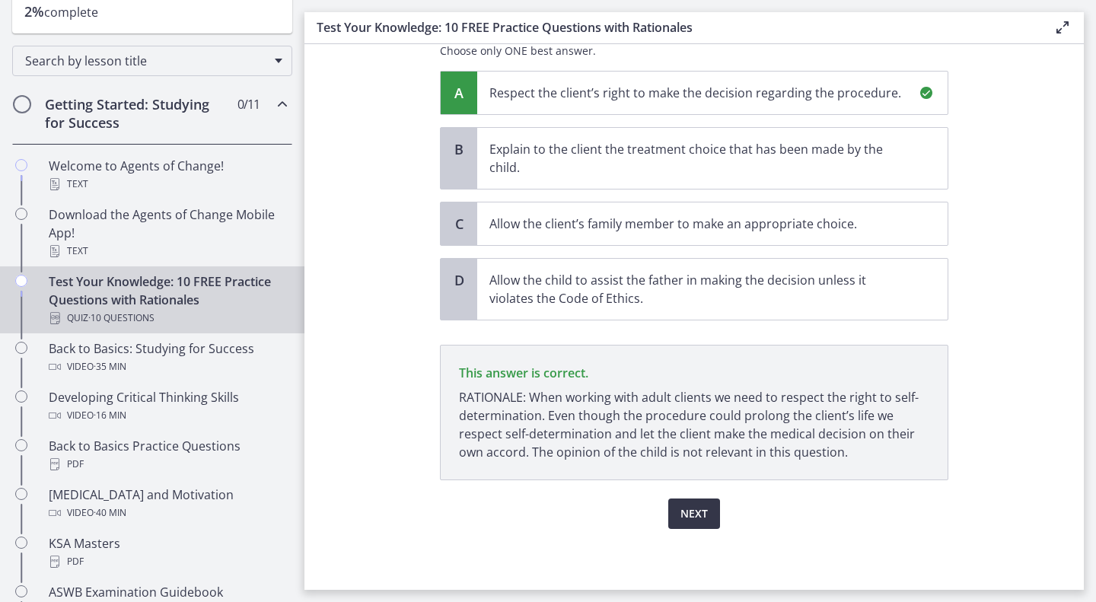
click at [681, 515] on span "Next" at bounding box center [694, 514] width 27 height 18
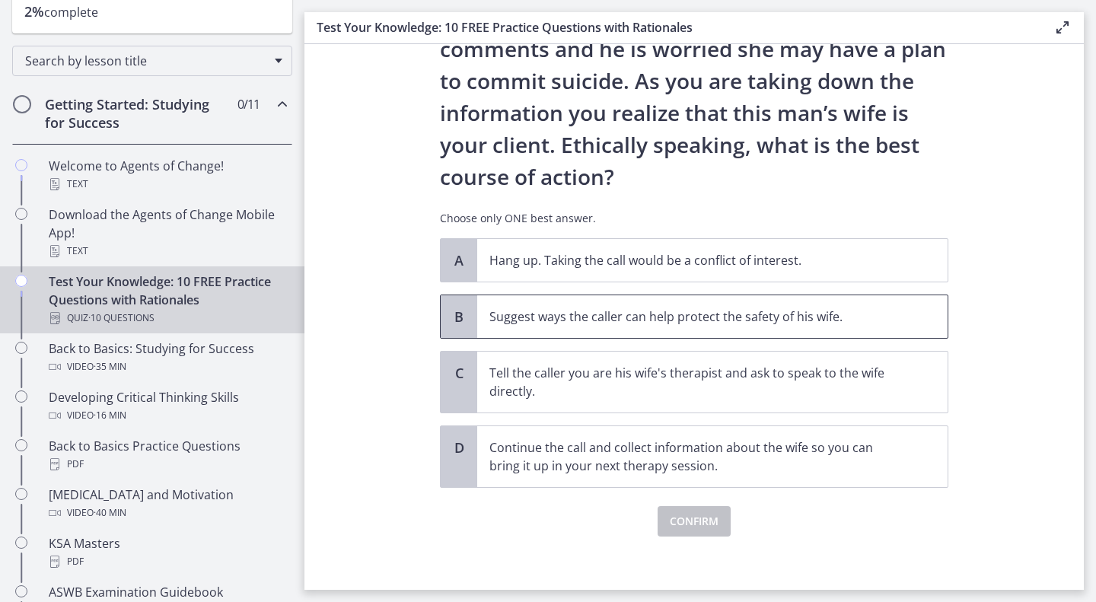
scroll to position [164, 0]
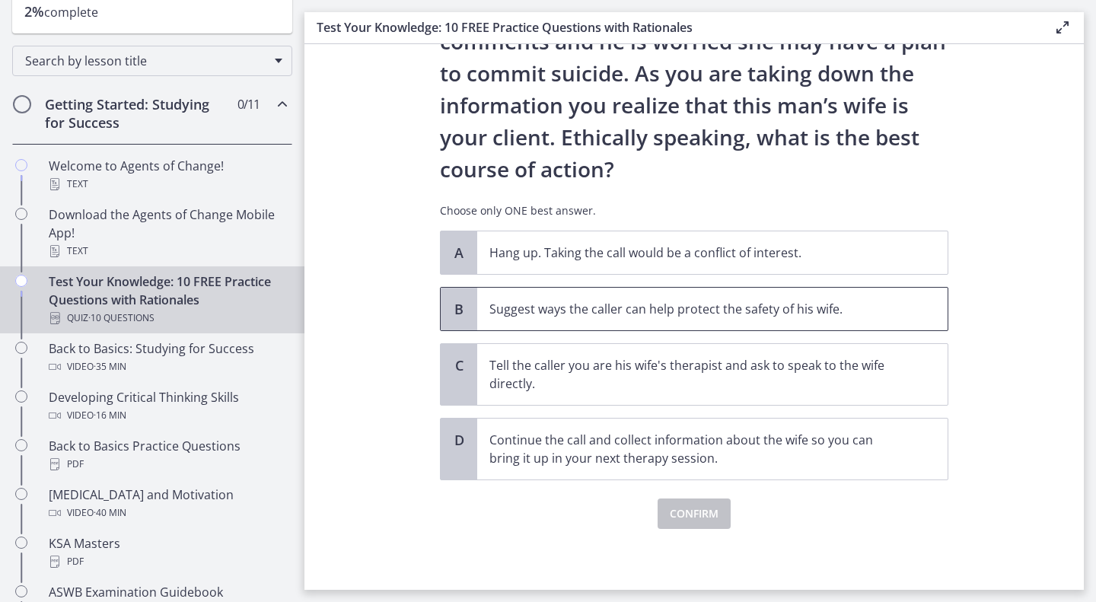
click at [612, 330] on div "B Suggest ways the caller can help protect the safety of his wife." at bounding box center [694, 309] width 509 height 44
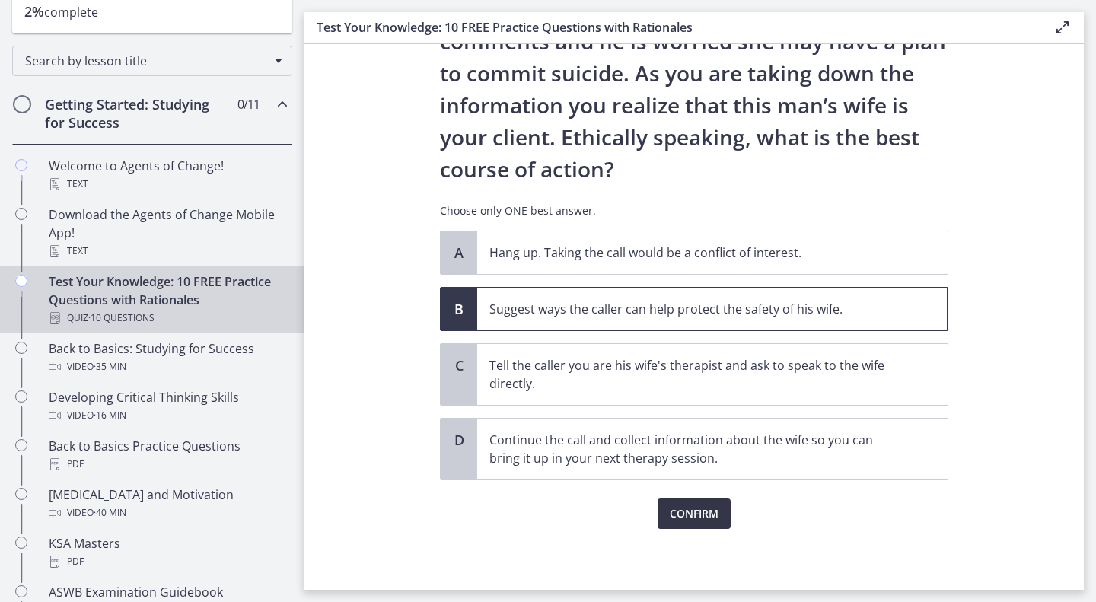
click at [710, 514] on span "Confirm" at bounding box center [694, 514] width 49 height 18
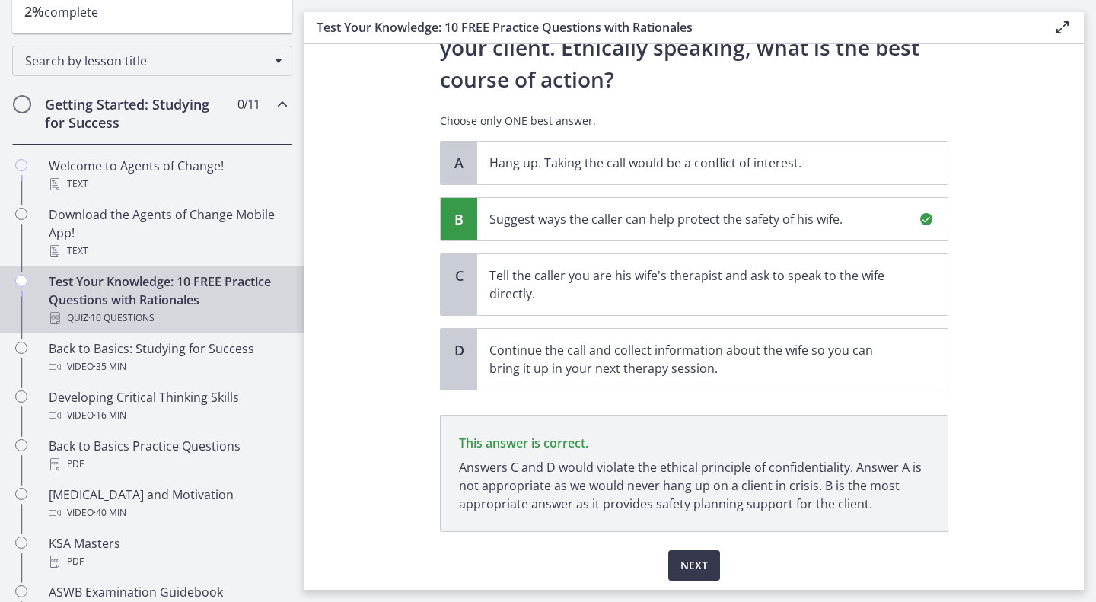
scroll to position [305, 0]
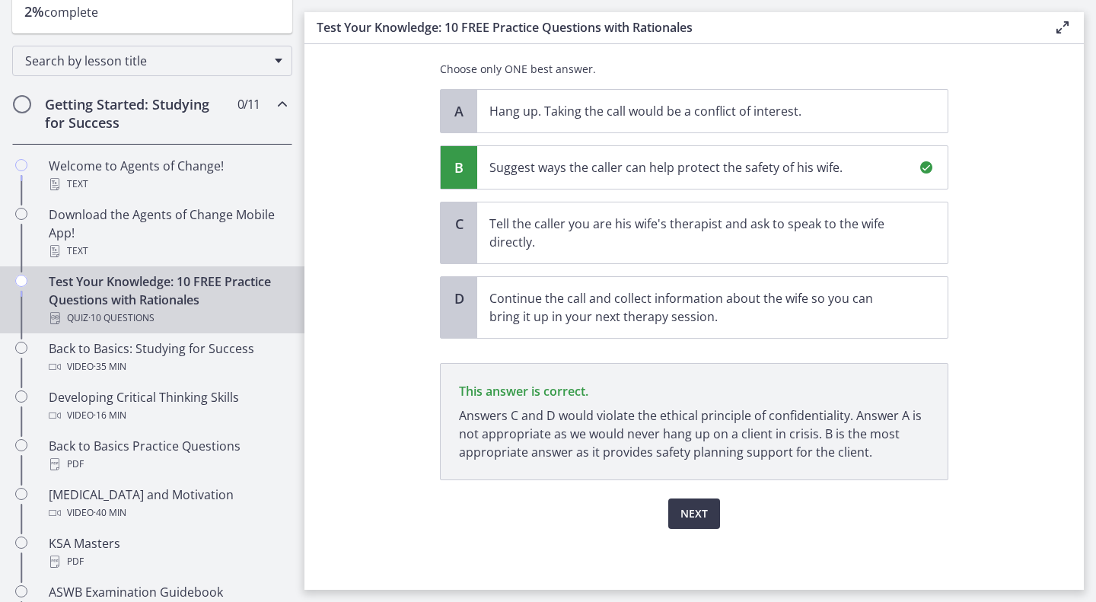
click at [680, 483] on div "Next" at bounding box center [694, 504] width 509 height 49
click at [682, 505] on span "Next" at bounding box center [694, 514] width 27 height 18
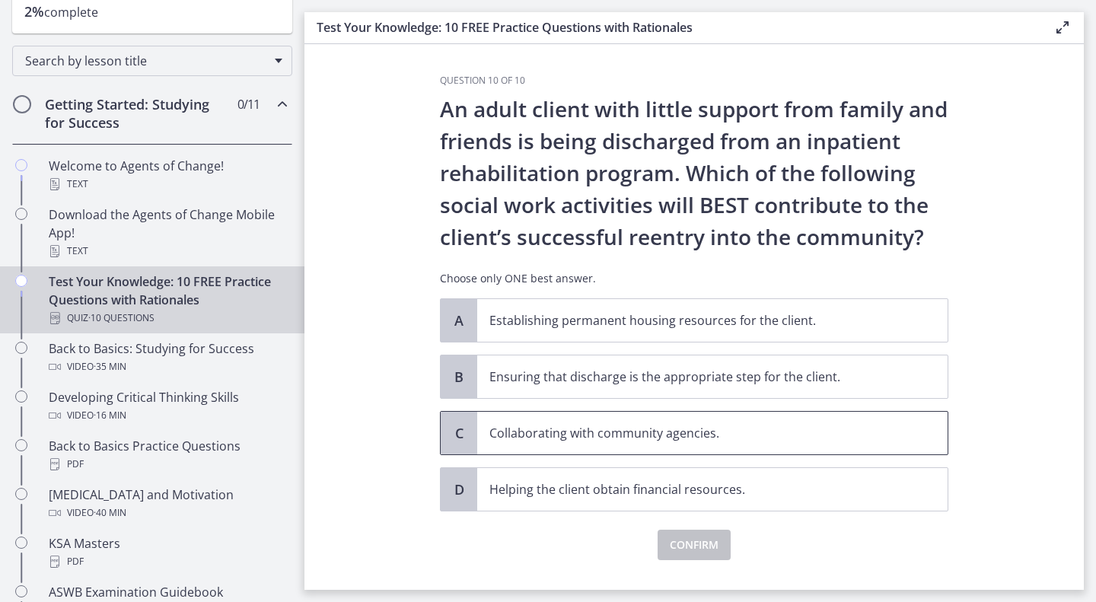
click at [666, 437] on p "Collaborating with community agencies." at bounding box center [697, 433] width 416 height 18
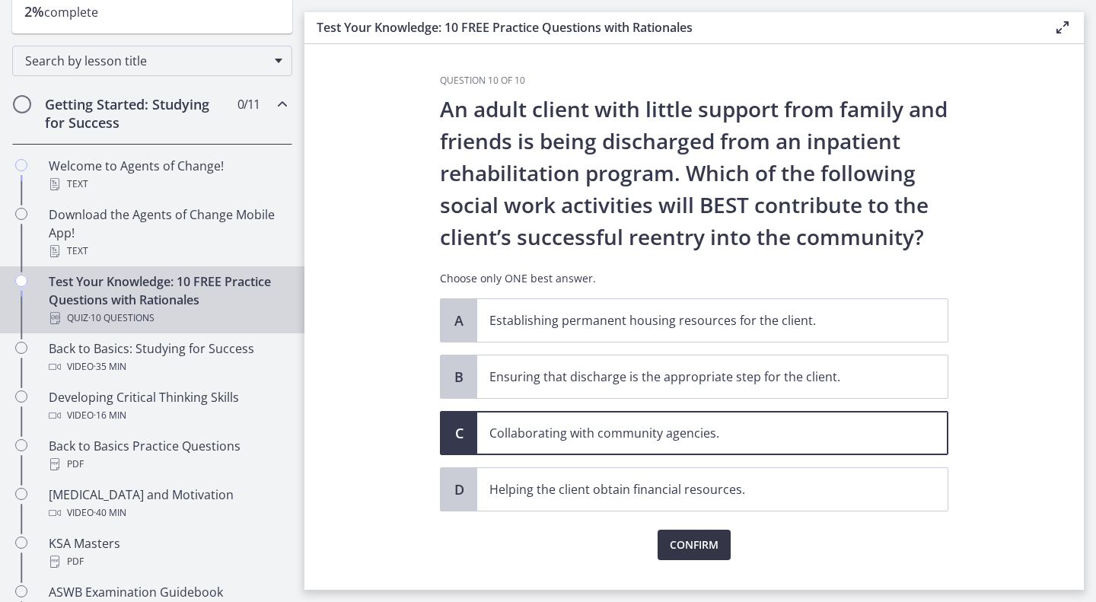
click at [682, 547] on span "Confirm" at bounding box center [694, 545] width 49 height 18
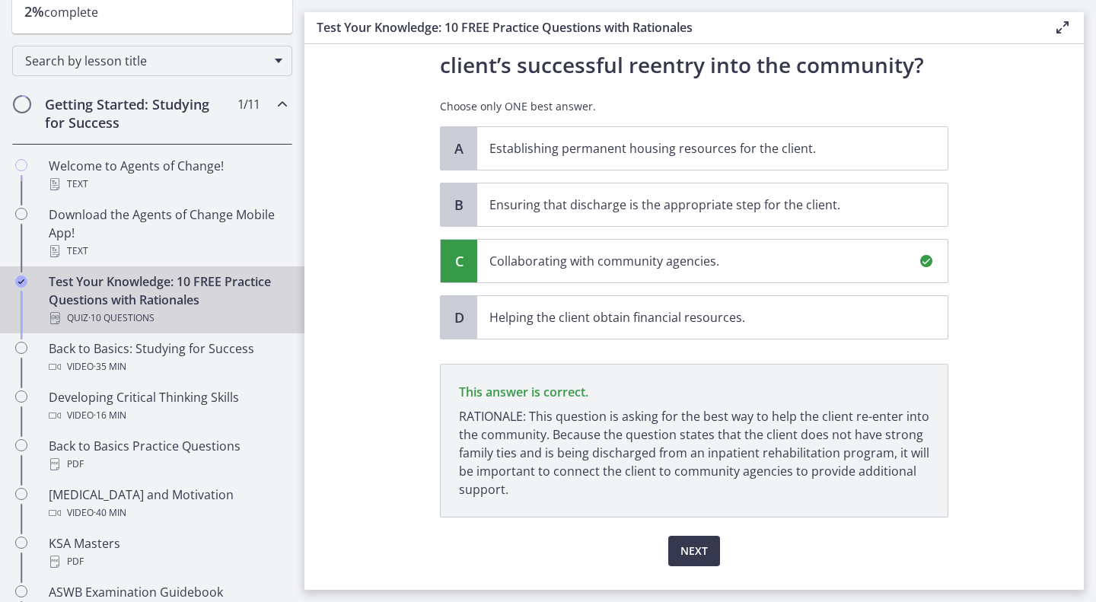
scroll to position [209, 0]
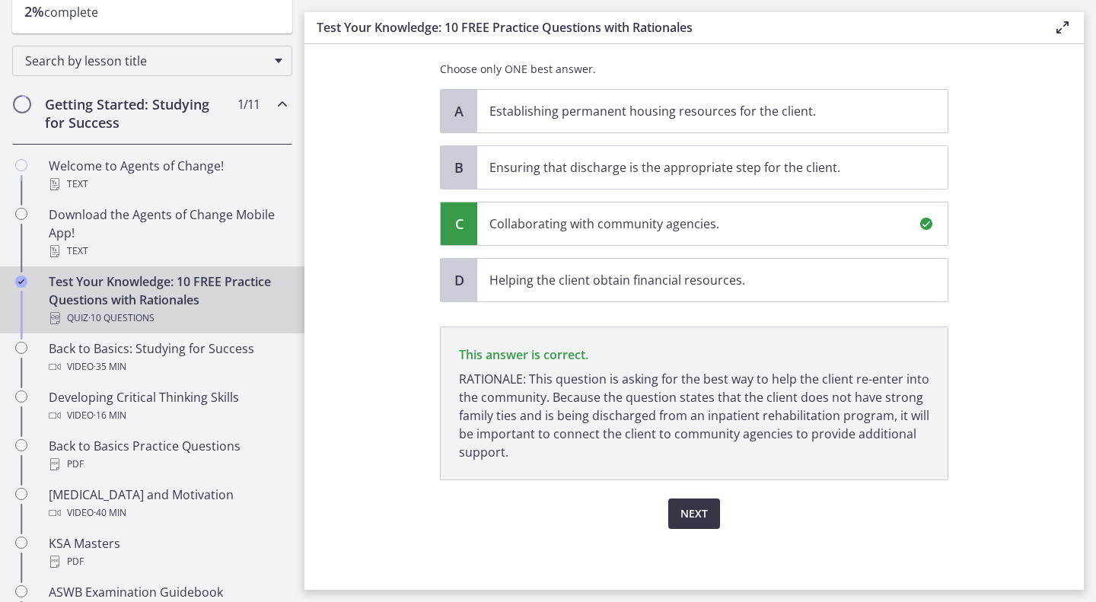
click at [691, 516] on span "Next" at bounding box center [694, 514] width 27 height 18
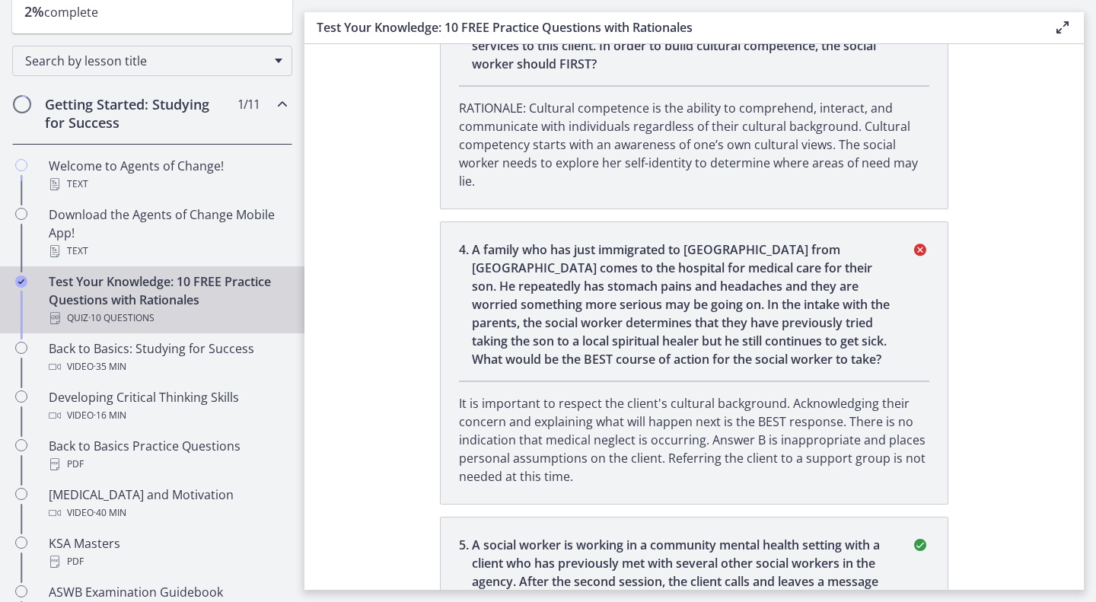
scroll to position [882, 0]
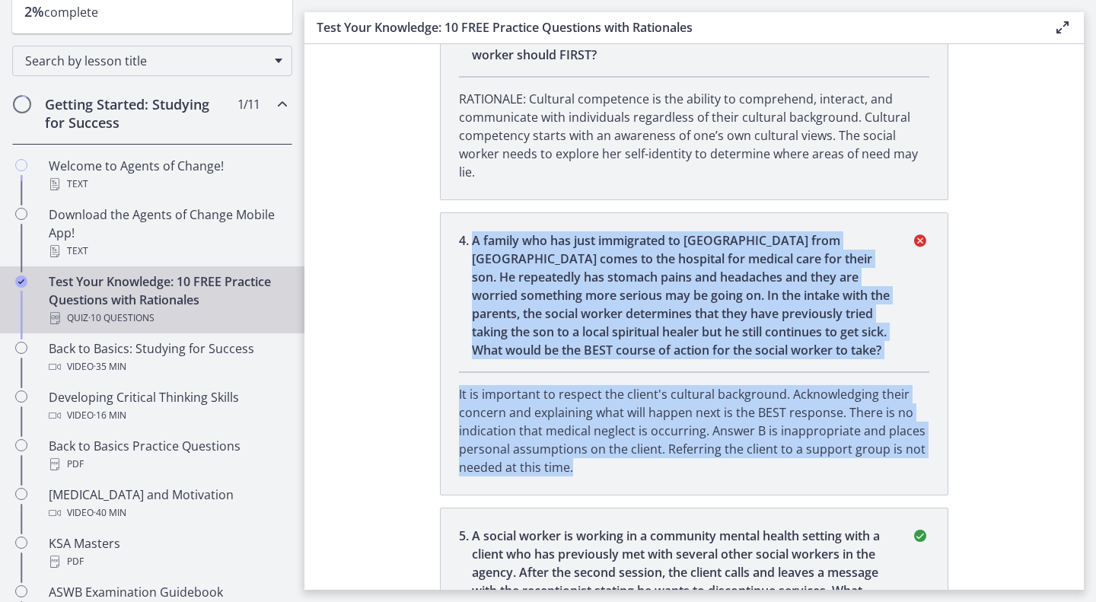
drag, startPoint x: 464, startPoint y: 217, endPoint x: 585, endPoint y: 454, distance: 266.3
click at [585, 454] on li "4 . A family who has just immigrated to [GEOGRAPHIC_DATA] from [GEOGRAPHIC_DATA…" at bounding box center [694, 353] width 509 height 283
copy li "A family who has just immigrated to [GEOGRAPHIC_DATA] from [GEOGRAPHIC_DATA] co…"
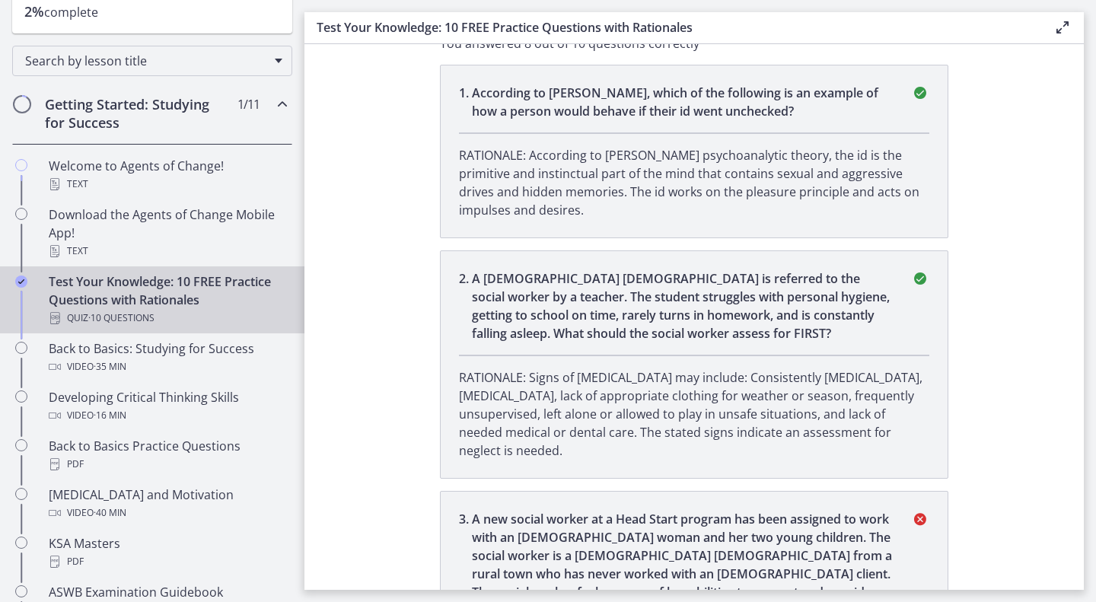
scroll to position [0, 0]
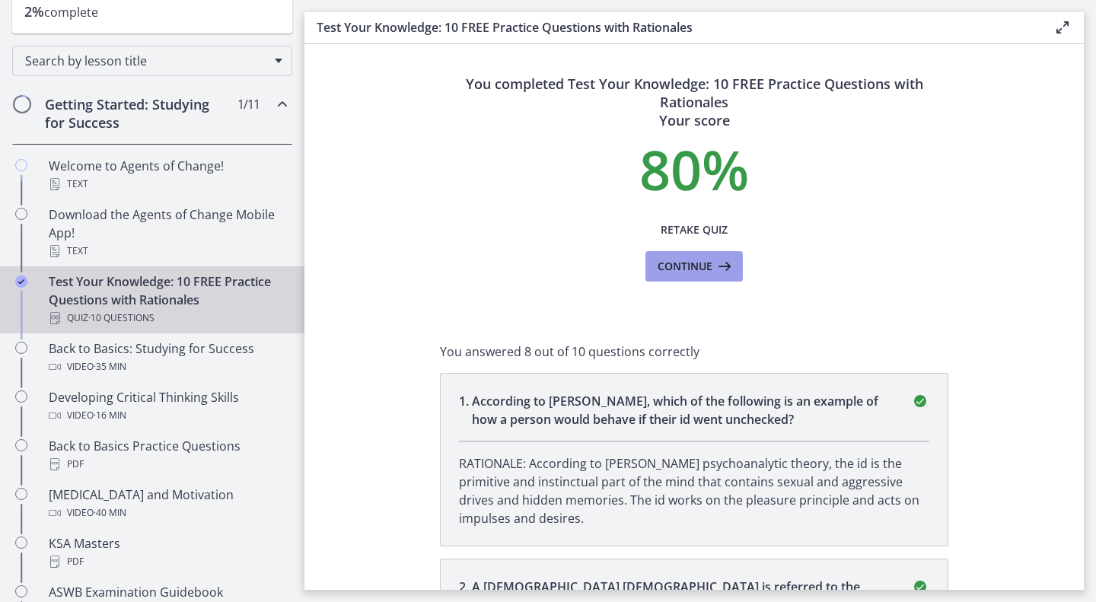
click at [670, 260] on span "Continue" at bounding box center [685, 266] width 55 height 18
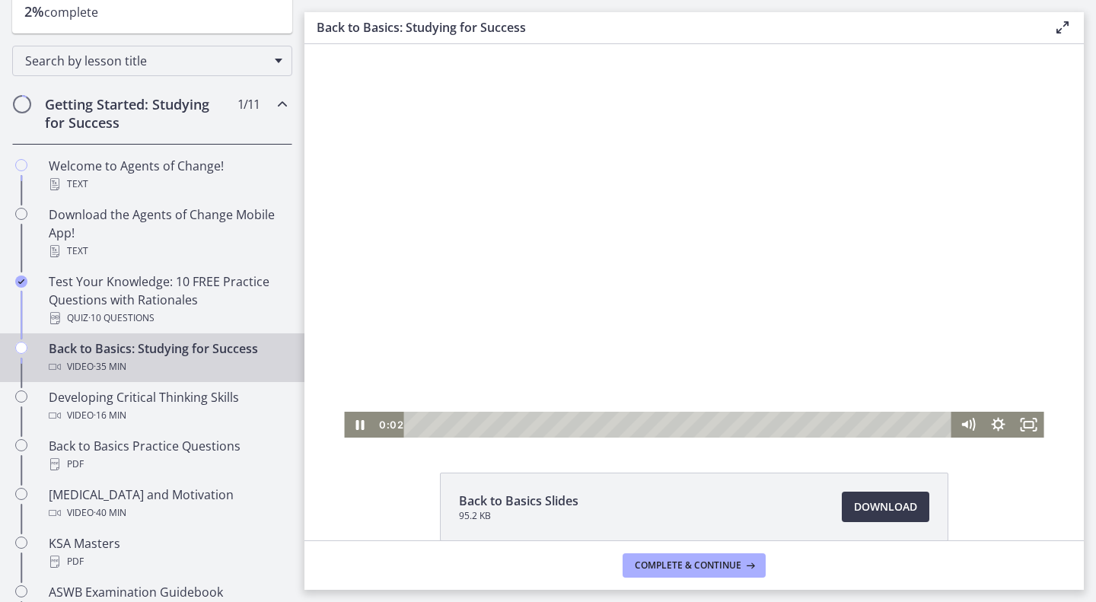
click at [668, 245] on div at bounding box center [694, 241] width 700 height 394
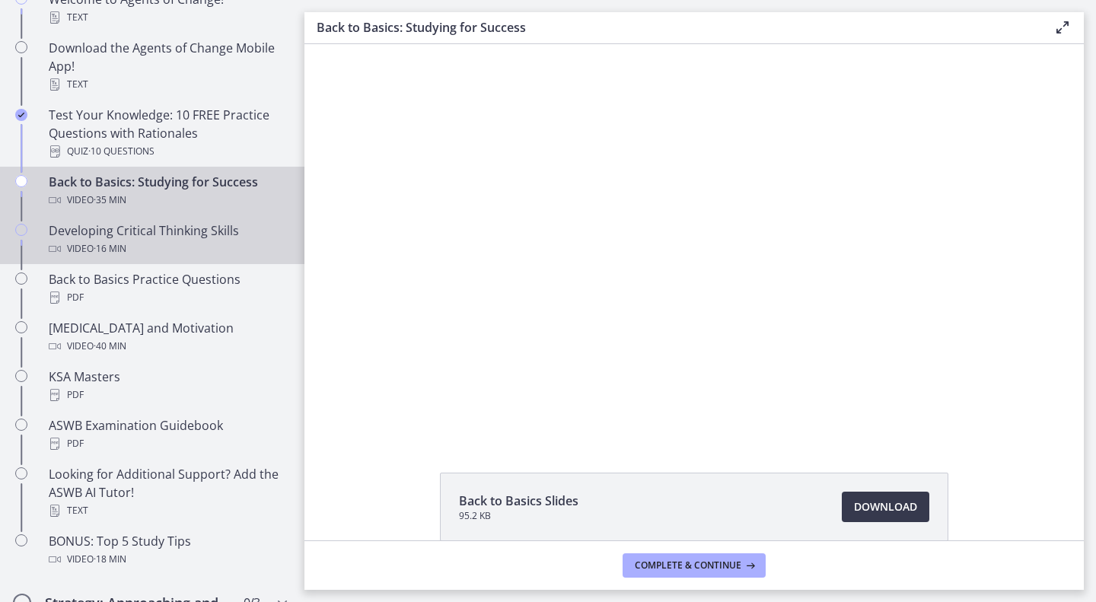
scroll to position [377, 0]
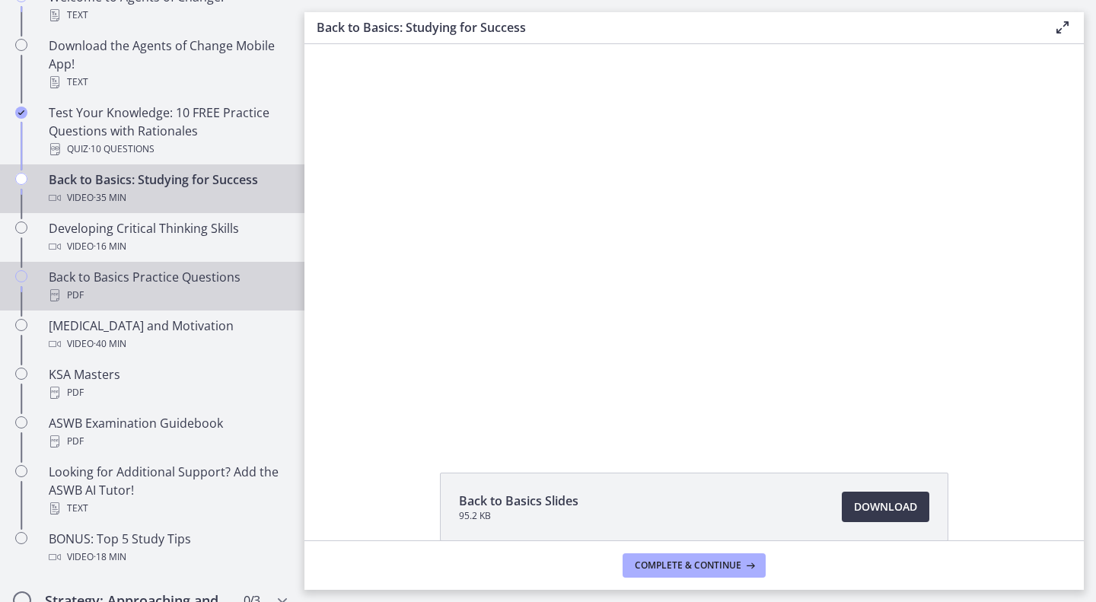
click at [177, 293] on div "PDF" at bounding box center [168, 295] width 238 height 18
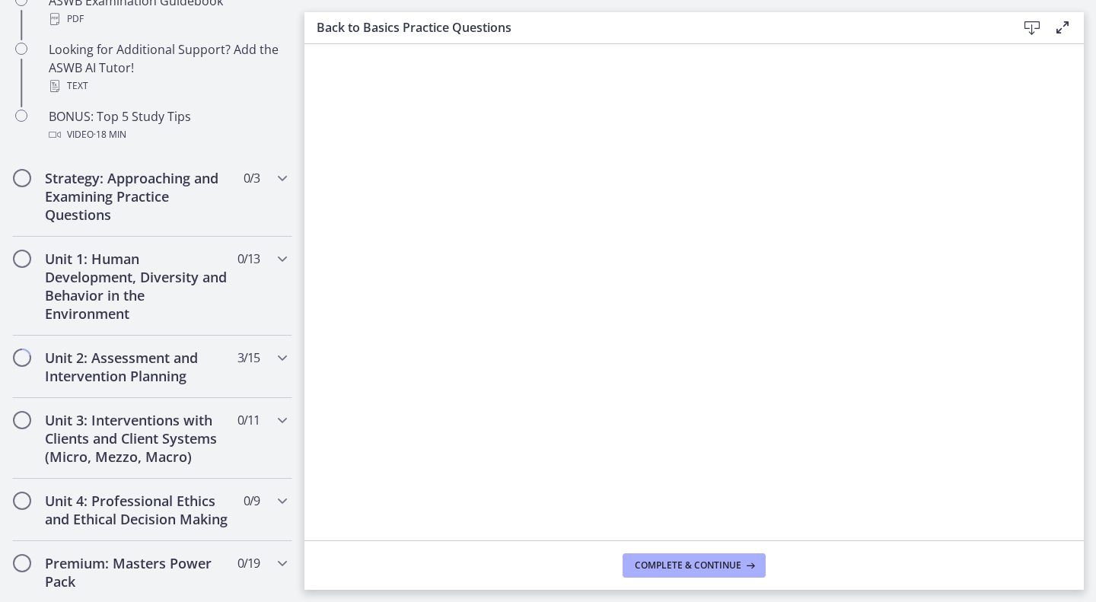
scroll to position [647, 0]
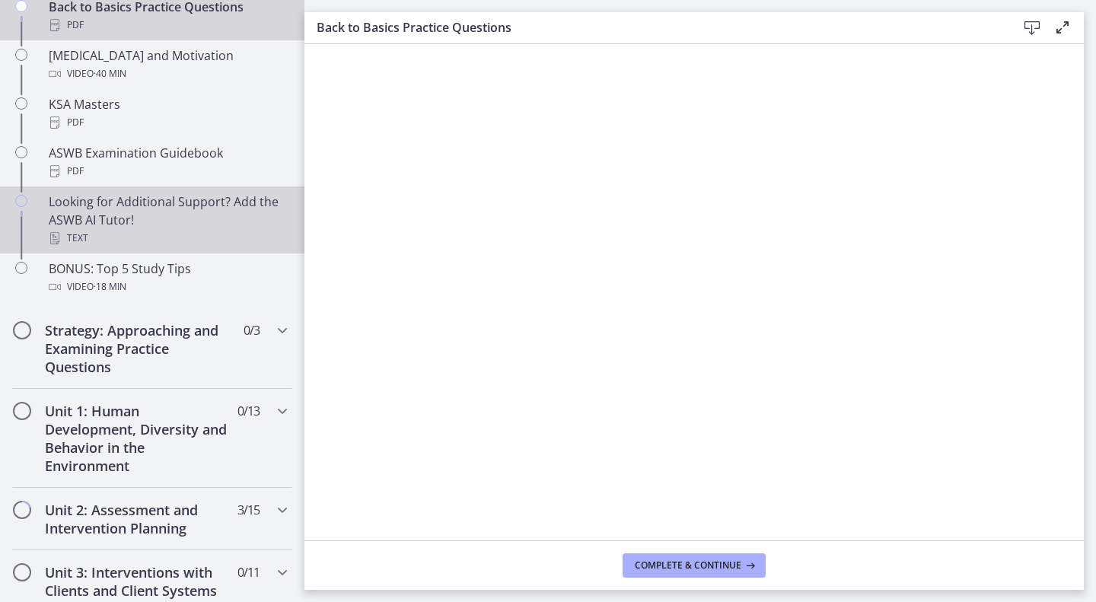
click at [144, 217] on div "Looking for Additional Support? Add the ASWB AI Tutor! Text" at bounding box center [168, 220] width 238 height 55
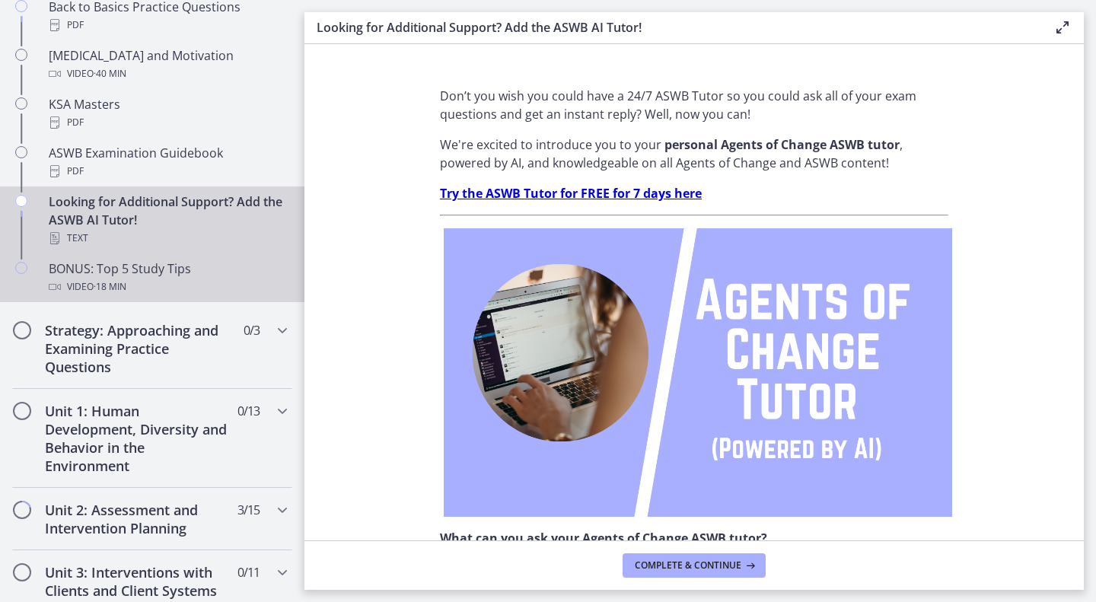
click at [128, 296] on link "BONUS: Top 5 Study Tips Video · 18 min" at bounding box center [152, 278] width 305 height 49
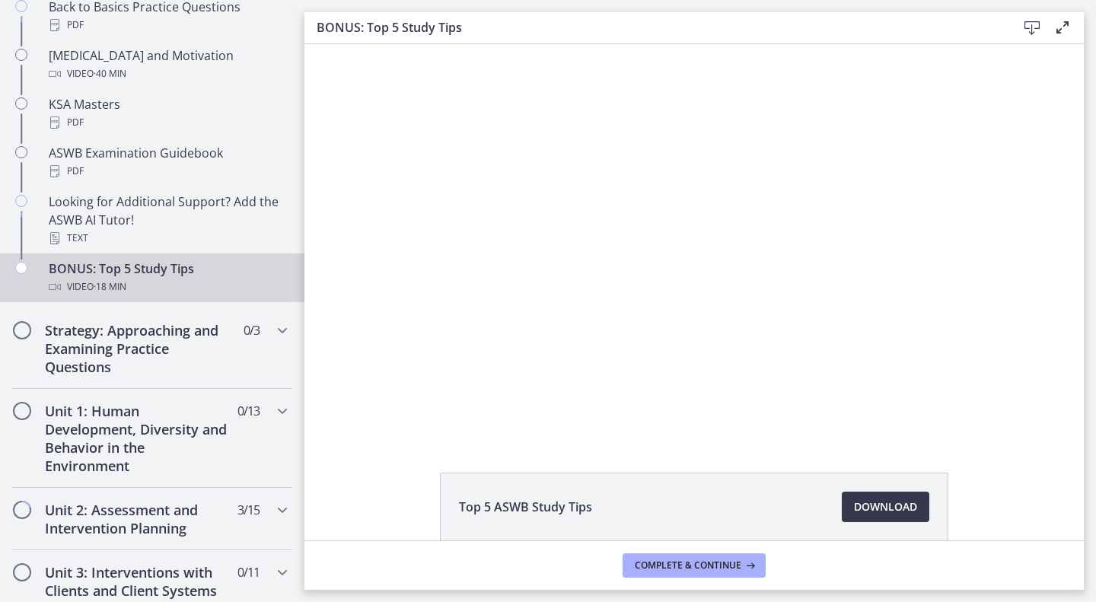
scroll to position [74, 0]
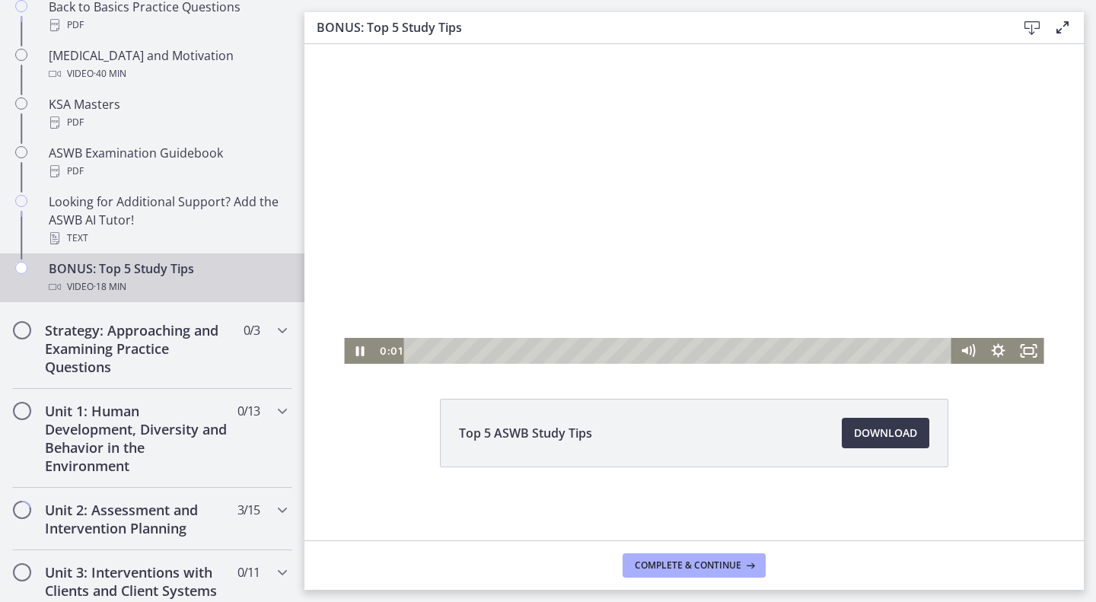
click at [518, 204] on div at bounding box center [694, 167] width 700 height 394
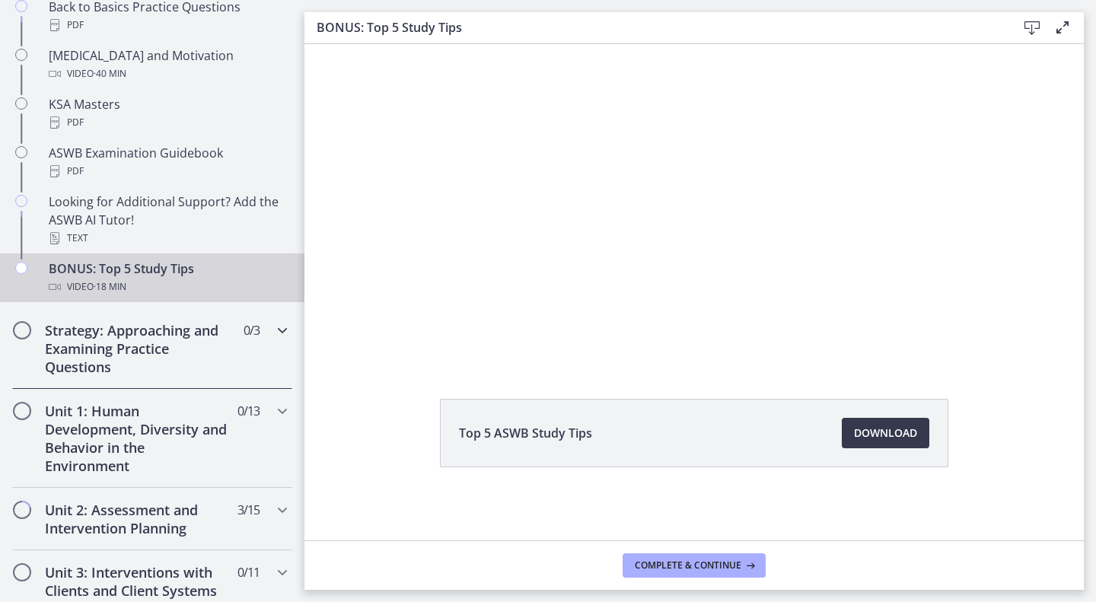
click at [136, 352] on h2 "Strategy: Approaching and Examining Practice Questions" at bounding box center [138, 348] width 186 height 55
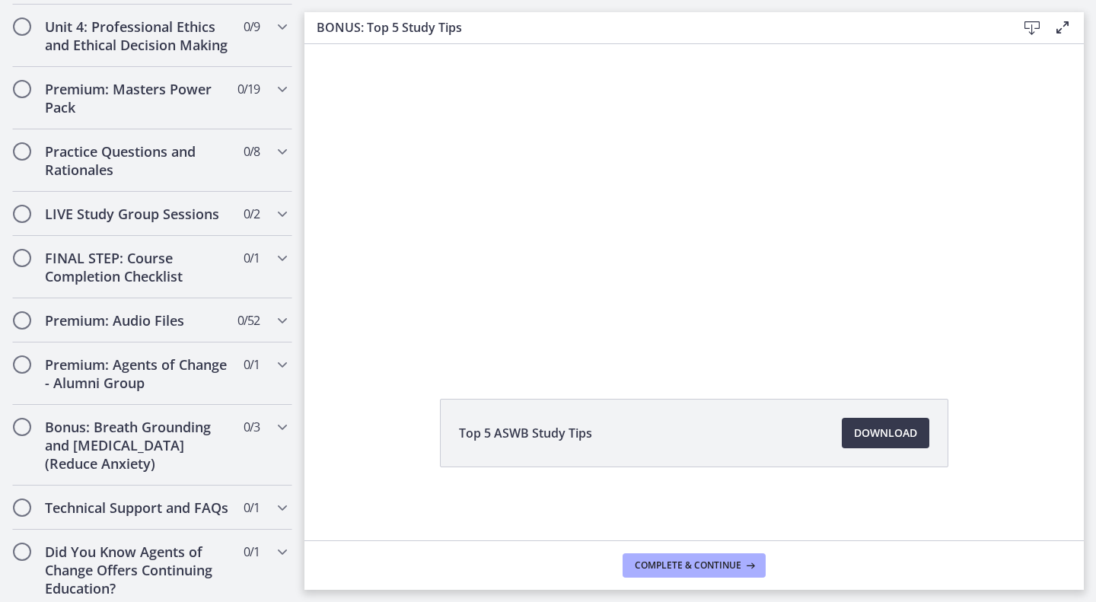
scroll to position [891, 0]
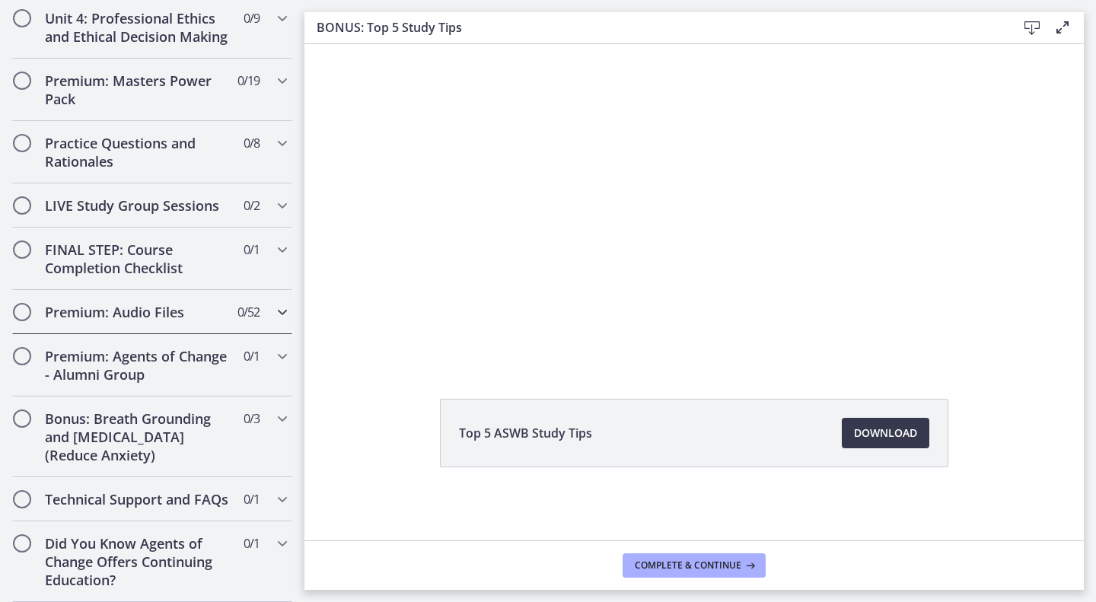
click at [193, 307] on div "Premium: Audio Files 0 / 52 Completed" at bounding box center [152, 312] width 280 height 44
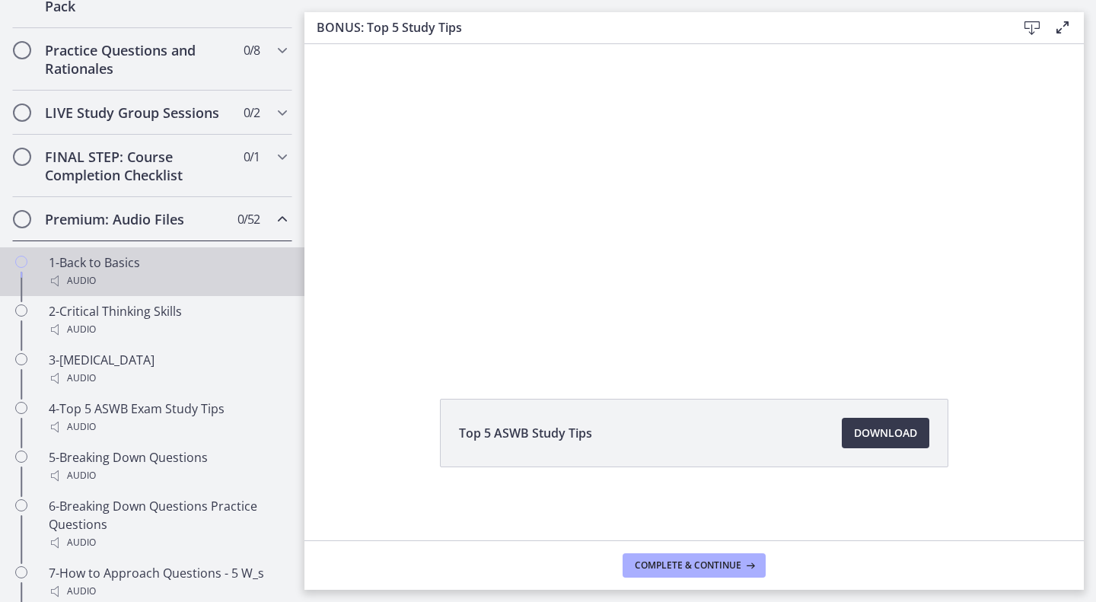
scroll to position [769, 0]
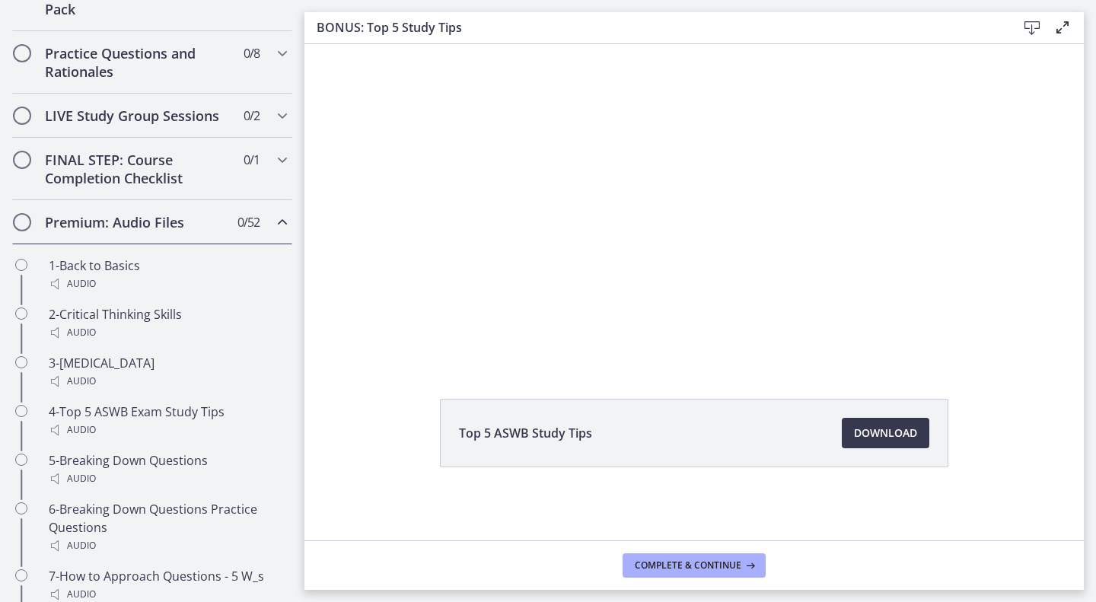
click at [238, 231] on span "0 / 52 Completed" at bounding box center [249, 222] width 22 height 18
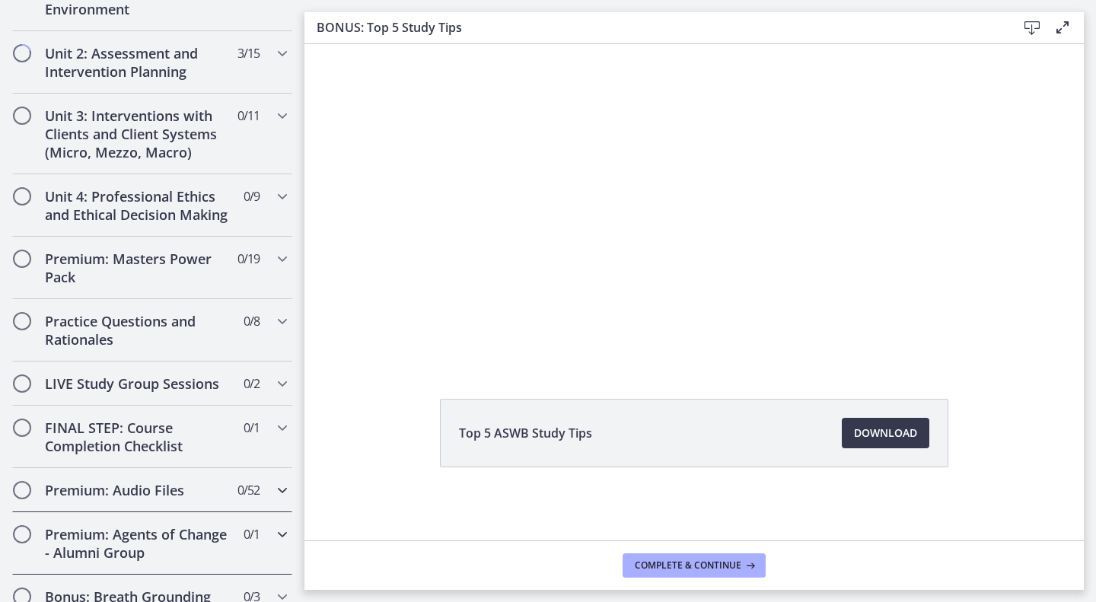
scroll to position [502, 0]
click at [238, 267] on span "0 / 19 Completed" at bounding box center [249, 258] width 22 height 18
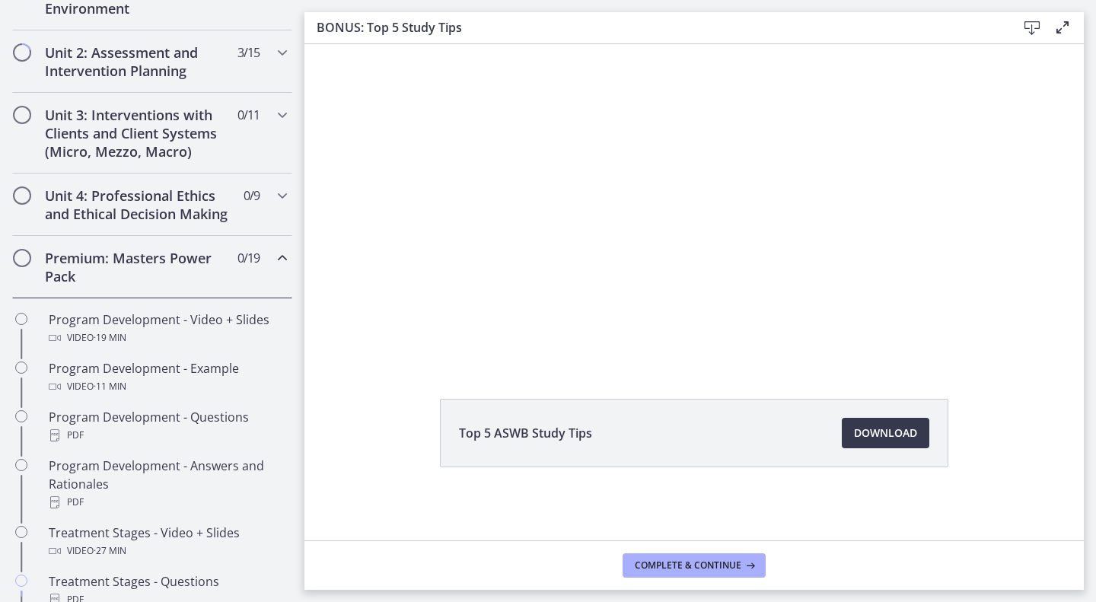
click at [238, 267] on span "0 / 19 Completed" at bounding box center [249, 258] width 22 height 18
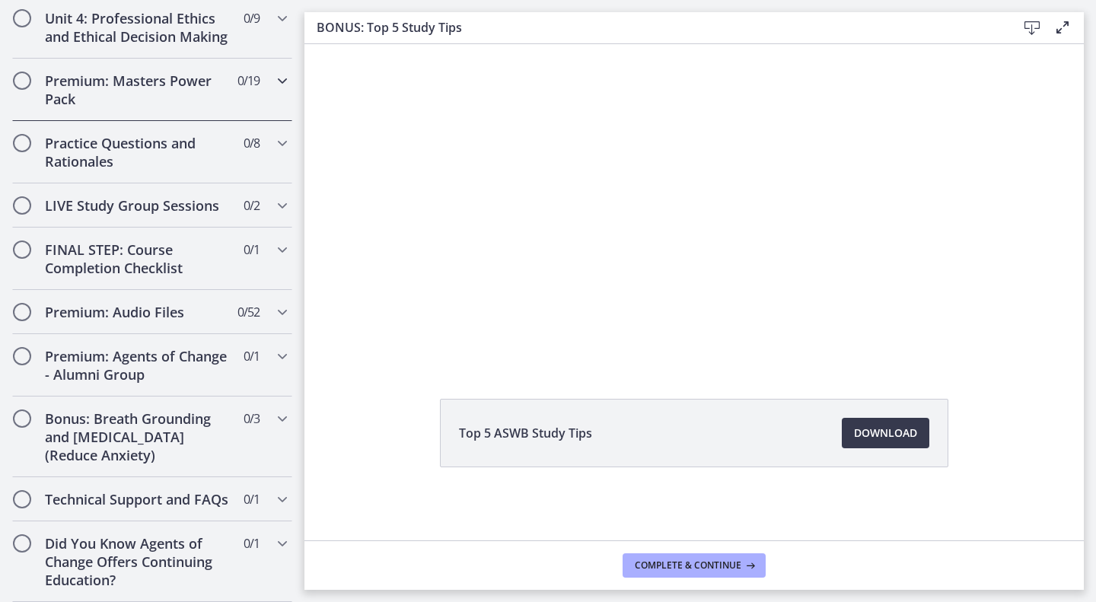
scroll to position [715, 0]
click at [238, 290] on div "Premium: Audio Files 0 / 52 Completed" at bounding box center [152, 312] width 280 height 44
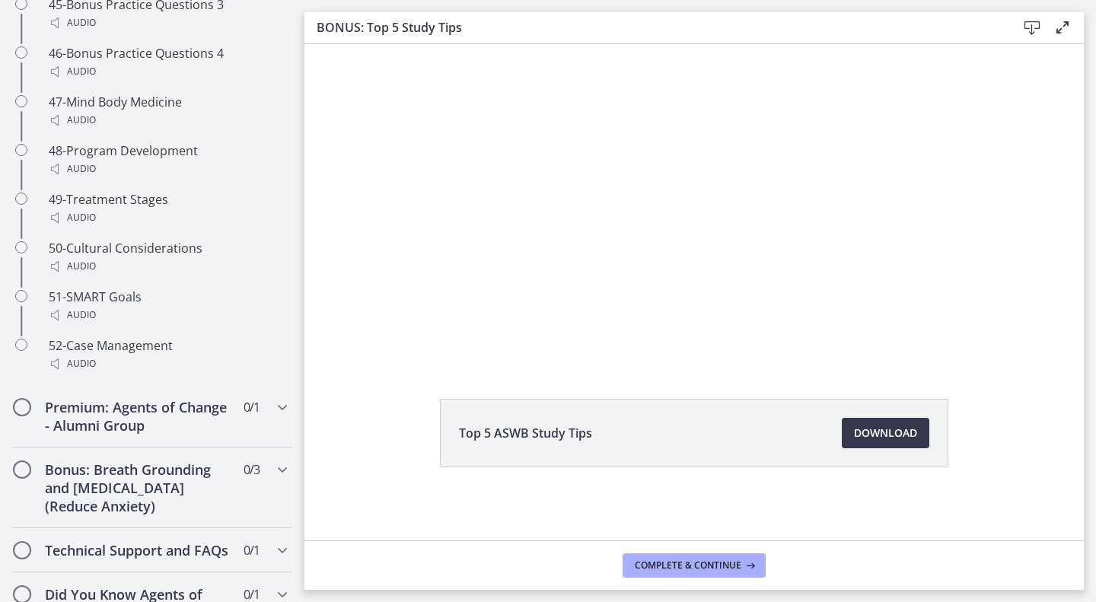
scroll to position [3334, 0]
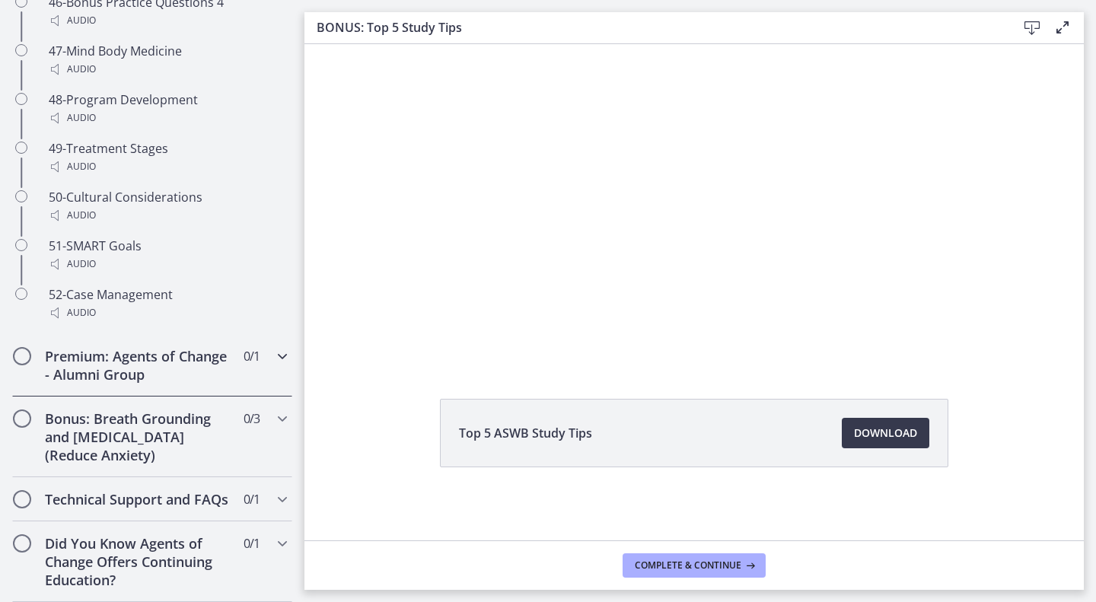
click at [238, 361] on div "Premium: Agents of Change - Alumni Group 0 / 1 Completed" at bounding box center [152, 365] width 280 height 62
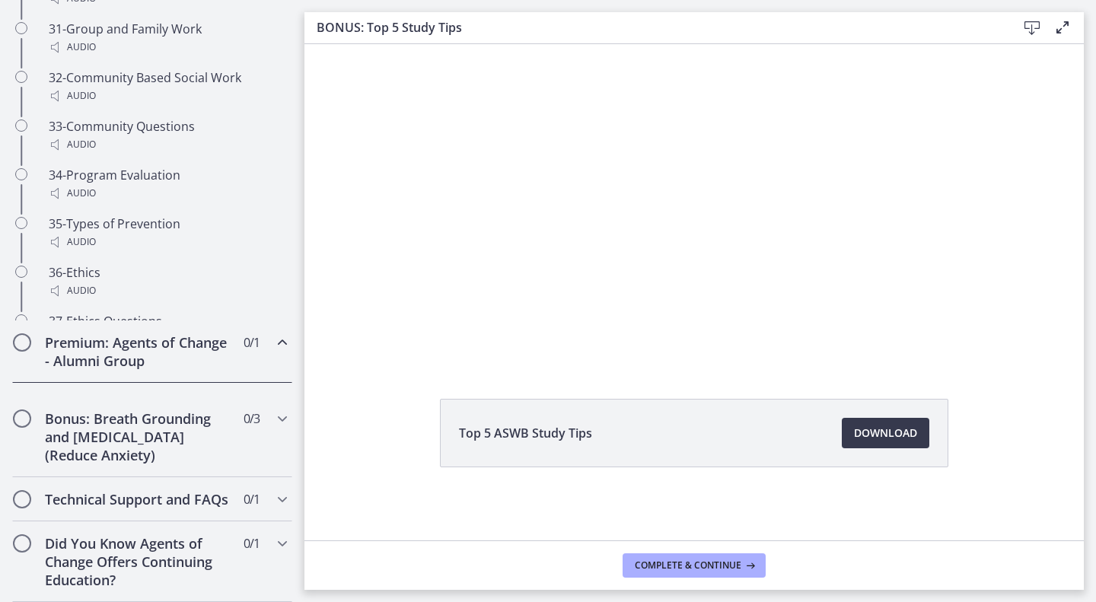
scroll to position [776, 0]
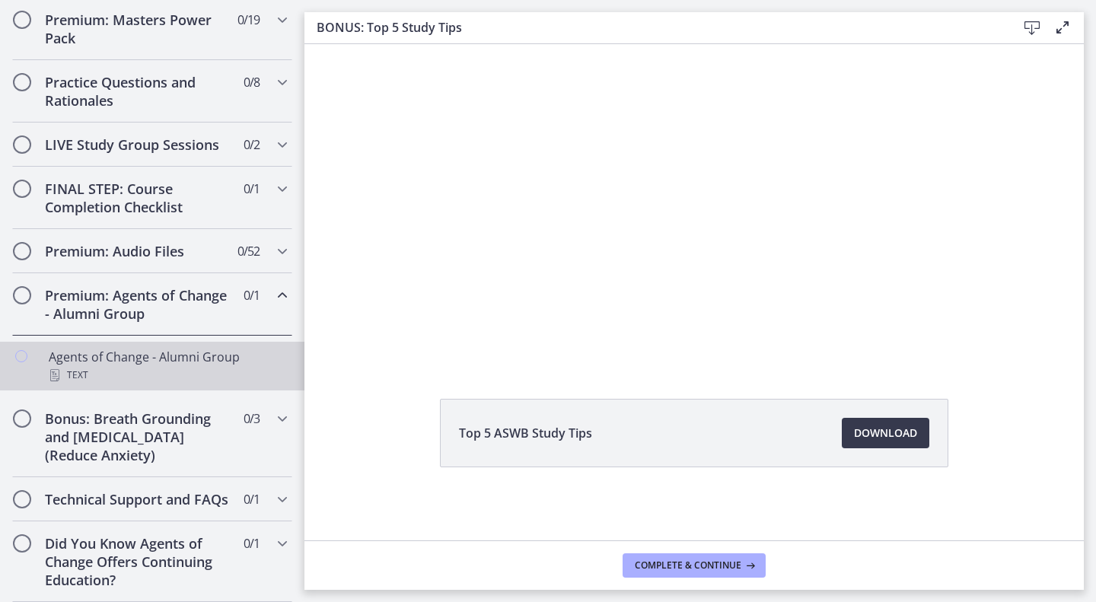
click at [238, 366] on div "Text" at bounding box center [168, 375] width 238 height 18
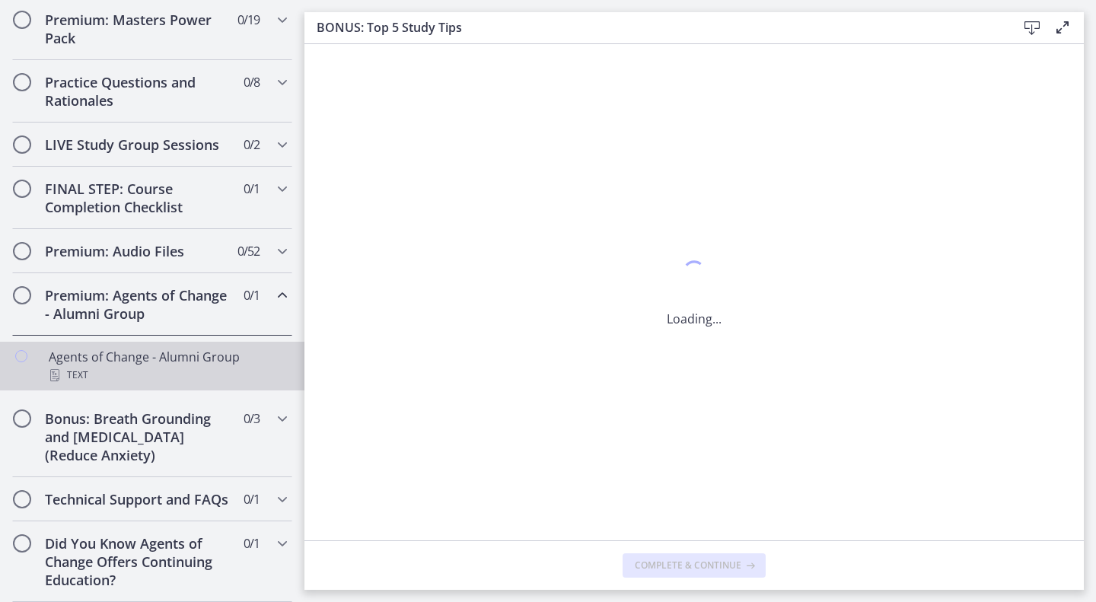
scroll to position [0, 0]
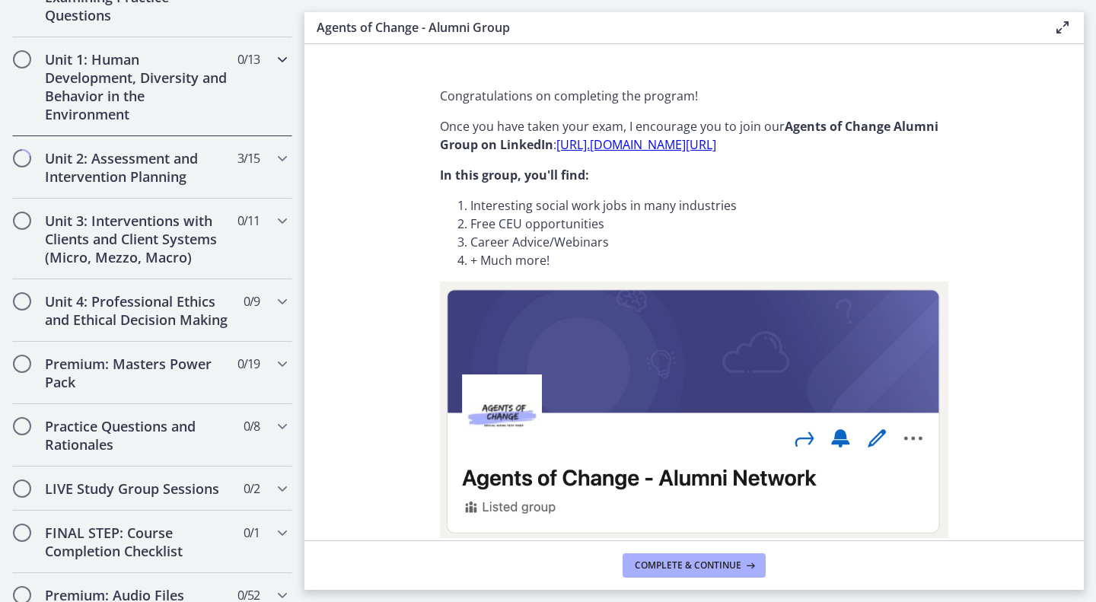
scroll to position [409, 0]
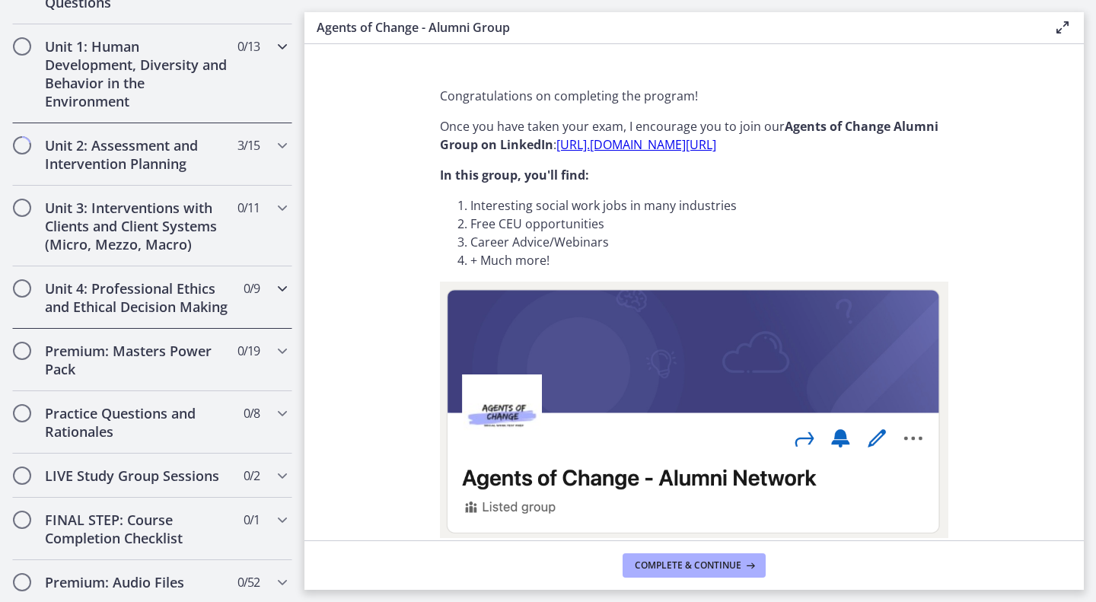
click at [247, 298] on div "Unit 4: Professional Ethics and Ethical Decision Making 0 / 9 Completed" at bounding box center [152, 297] width 280 height 62
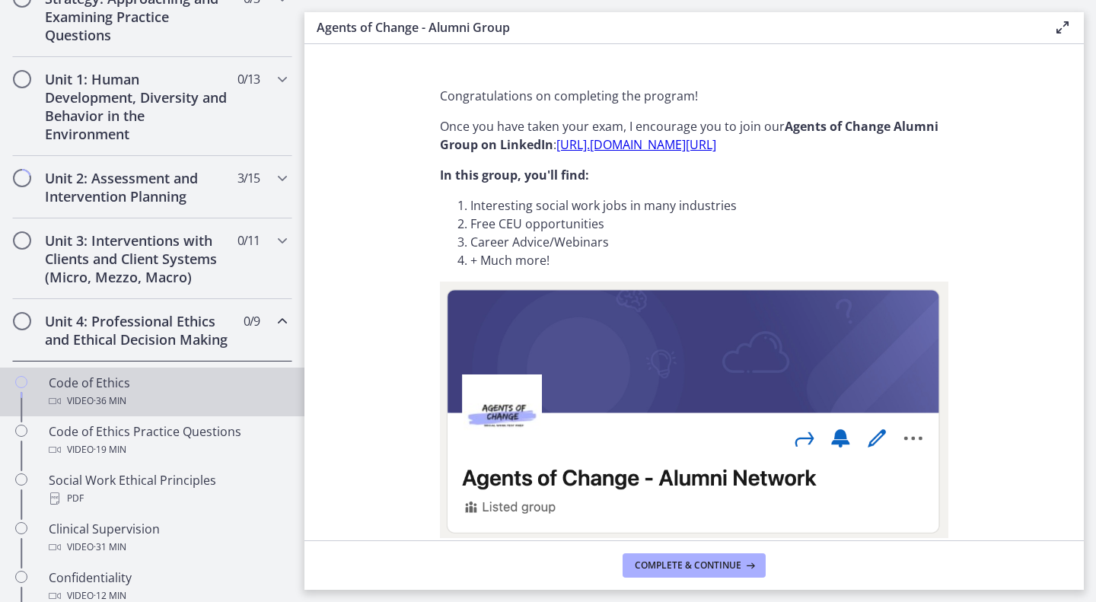
scroll to position [389, 0]
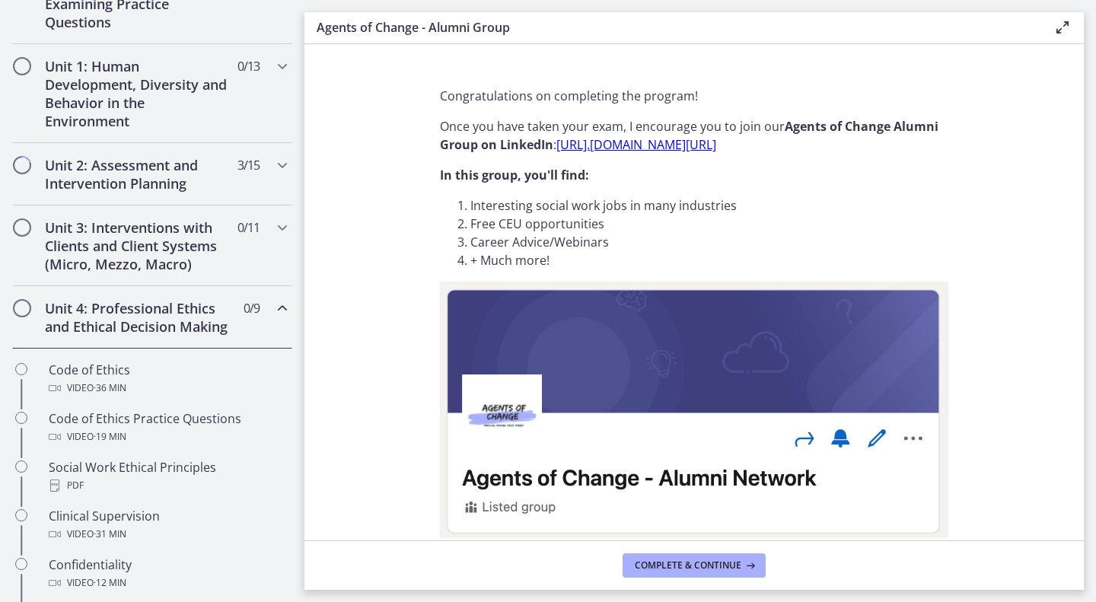
click at [225, 332] on div "Unit 4: Professional Ethics and Ethical Decision Making 0 / 9 Completed" at bounding box center [152, 317] width 280 height 62
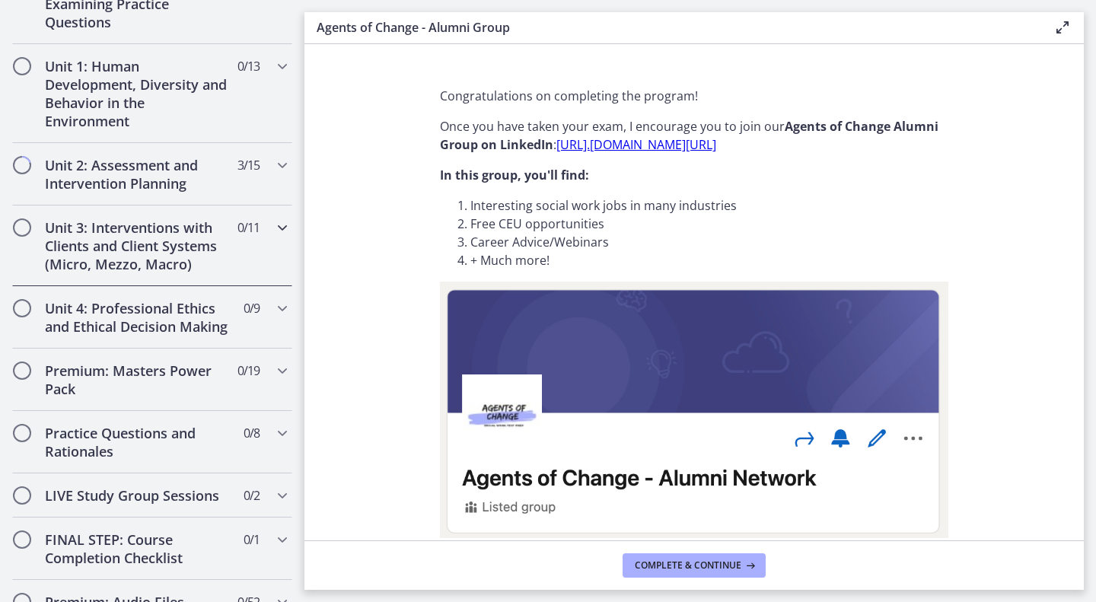
click at [183, 241] on h2 "Unit 3: Interventions with Clients and Client Systems (Micro, Mezzo, Macro)" at bounding box center [138, 245] width 186 height 55
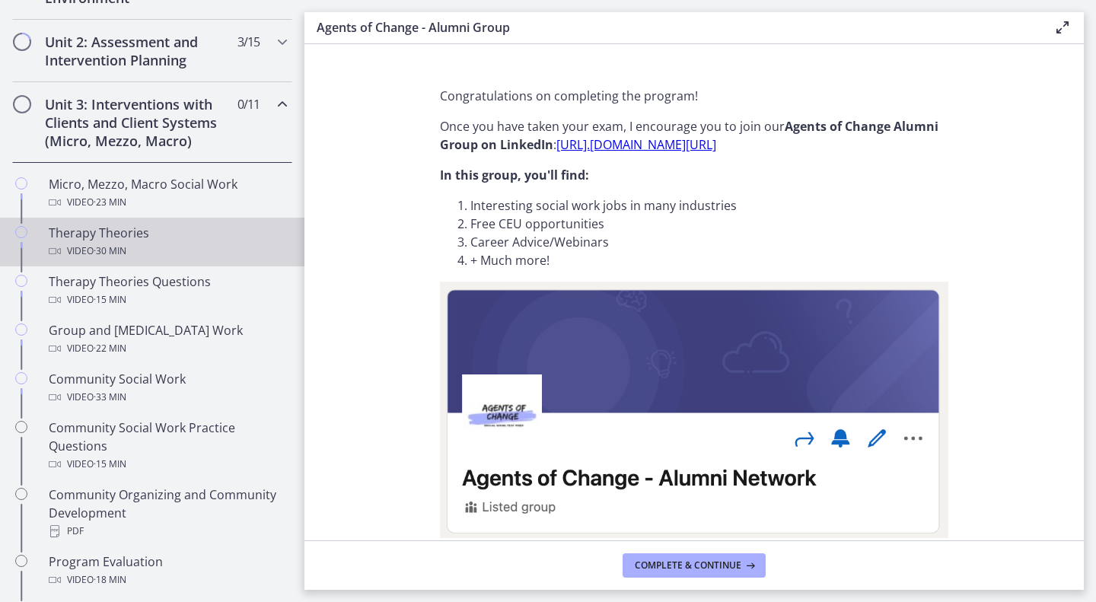
scroll to position [466, 0]
